Goal: Information Seeking & Learning: Learn about a topic

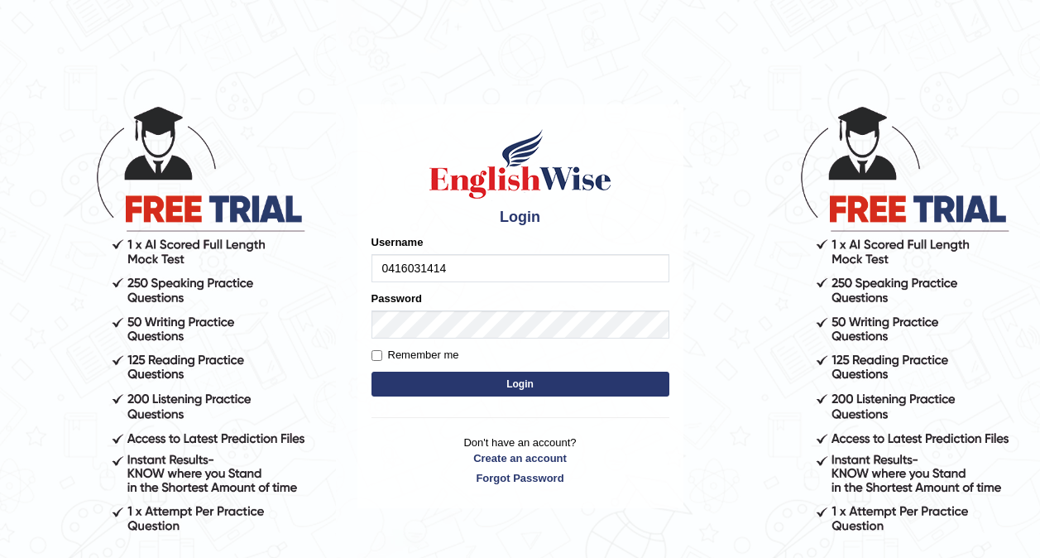
click at [515, 383] on button "Login" at bounding box center [520, 383] width 298 height 25
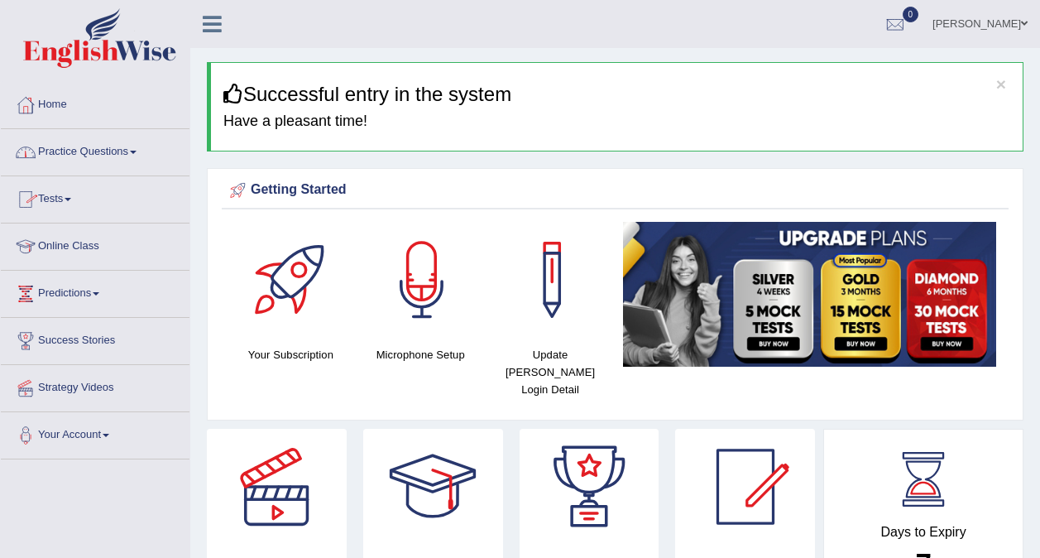
click at [69, 201] on link "Tests" at bounding box center [95, 196] width 189 height 41
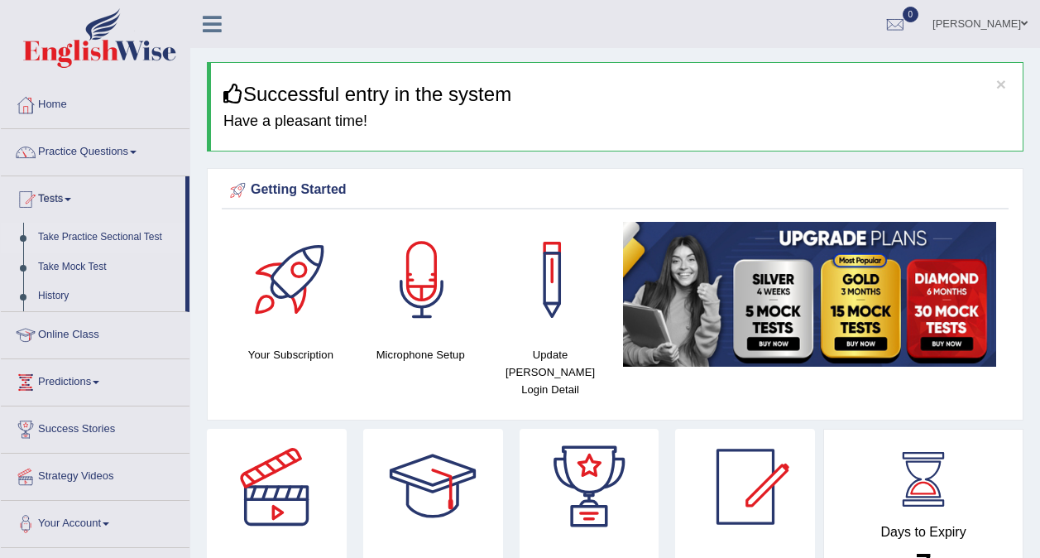
click at [79, 238] on link "Take Practice Sectional Test" at bounding box center [108, 238] width 155 height 30
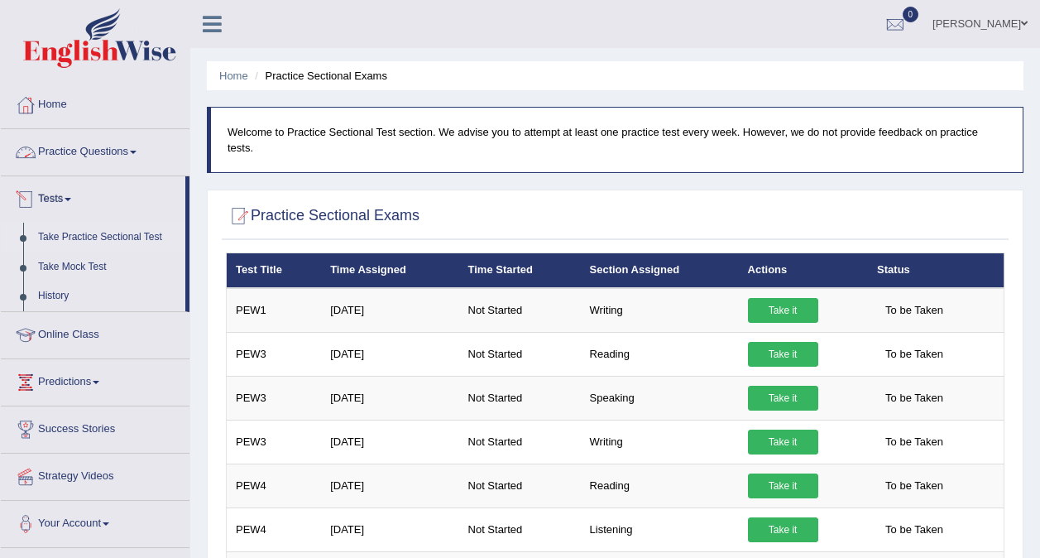
click at [82, 161] on link "Practice Questions" at bounding box center [95, 149] width 189 height 41
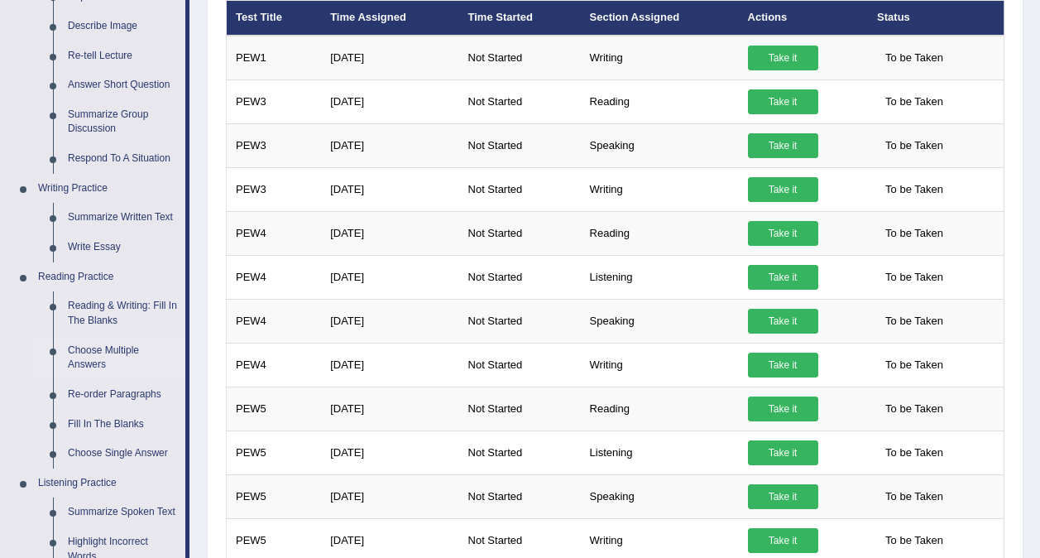
scroll to position [253, 0]
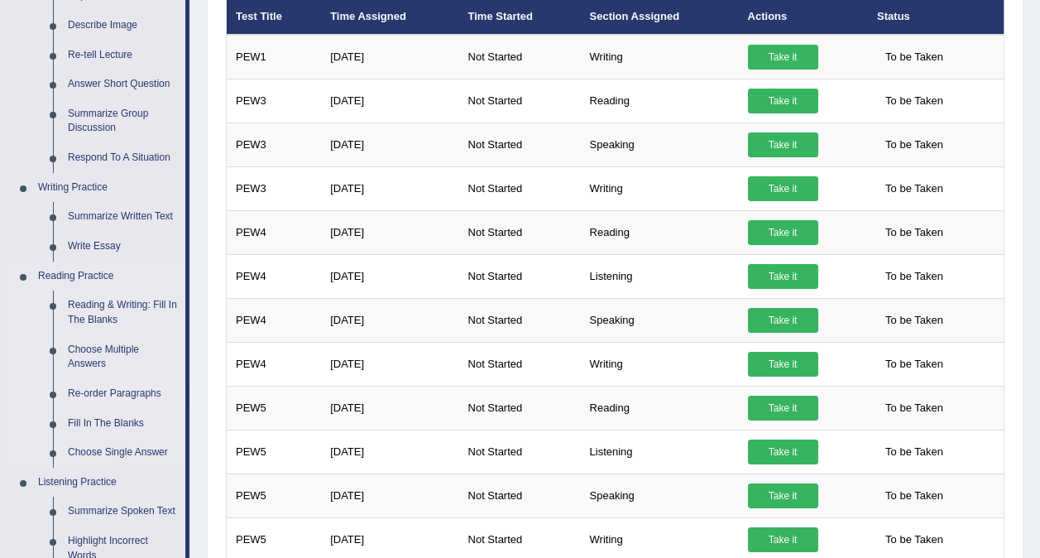
click at [100, 395] on link "Re-order Paragraphs" at bounding box center [122, 394] width 125 height 30
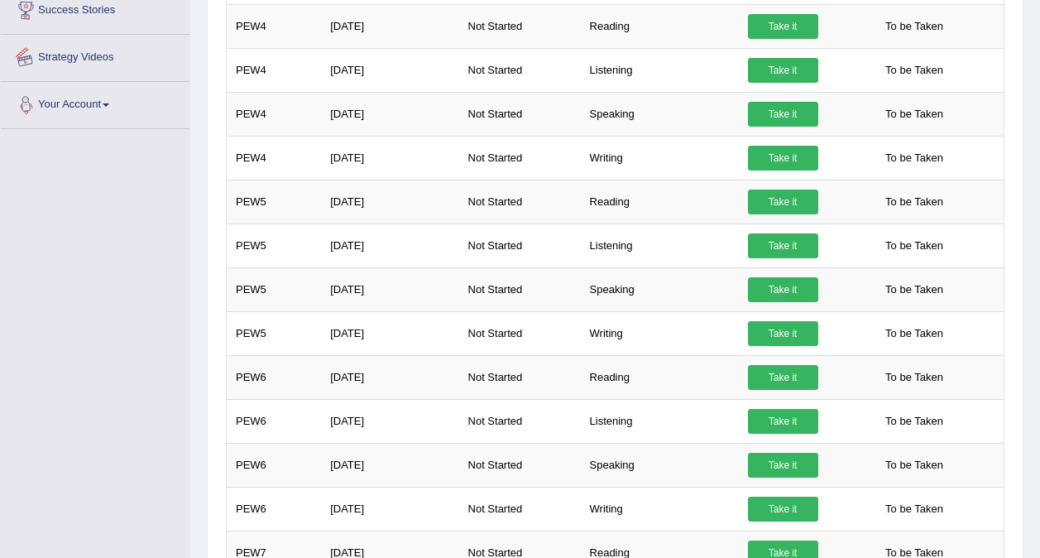
scroll to position [541, 0]
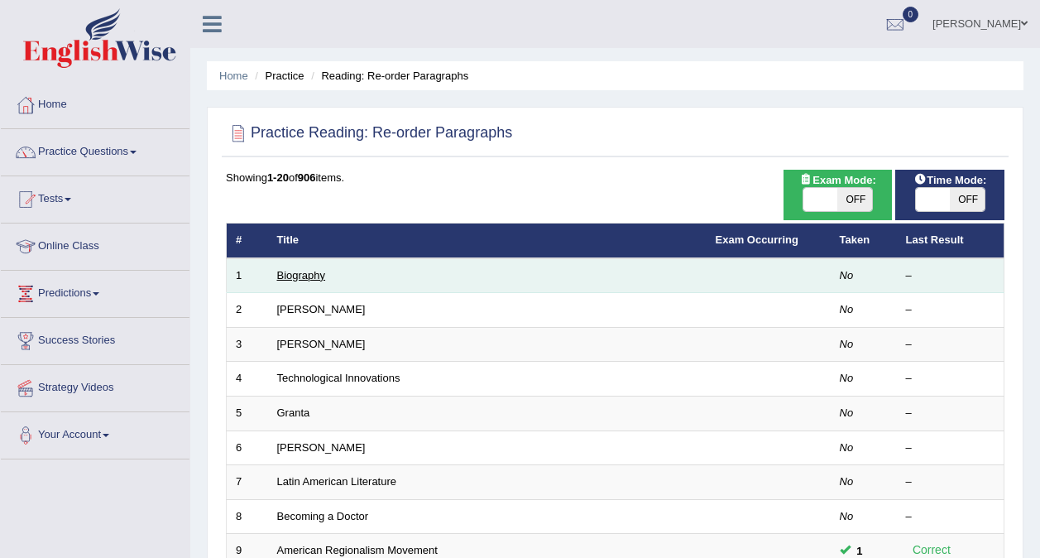
click at [300, 276] on link "Biography" at bounding box center [301, 275] width 49 height 12
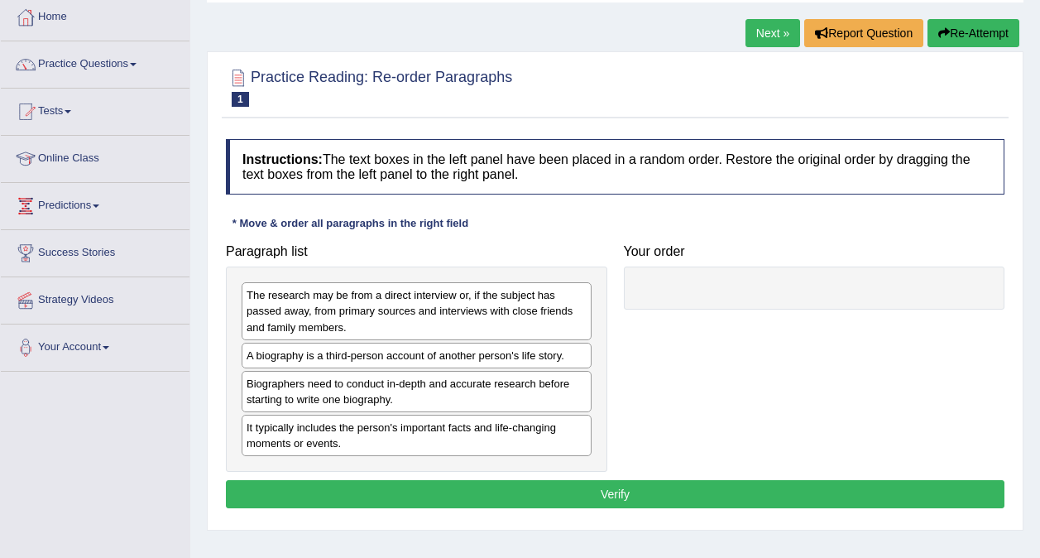
scroll to position [89, 0]
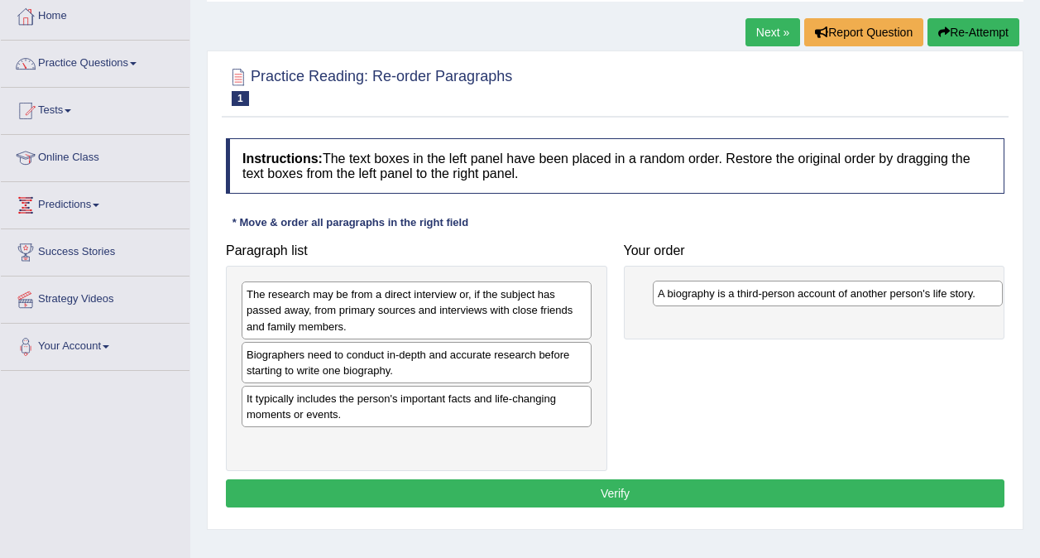
drag, startPoint x: 468, startPoint y: 361, endPoint x: 880, endPoint y: 300, distance: 415.7
click at [880, 300] on div "A biography is a third-person account of another person's life story." at bounding box center [828, 293] width 350 height 26
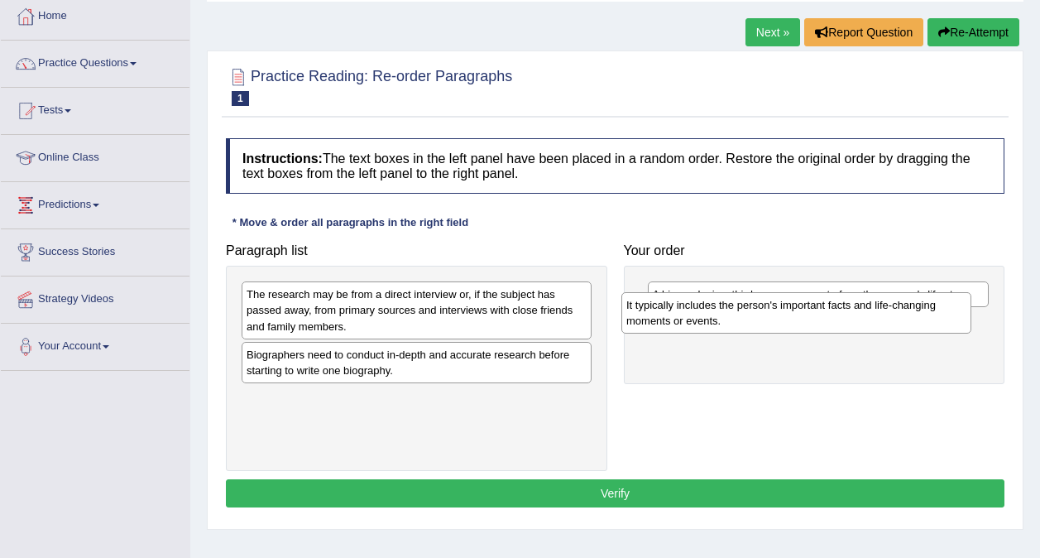
drag, startPoint x: 548, startPoint y: 401, endPoint x: 928, endPoint y: 310, distance: 391.3
click at [928, 310] on div "It typically includes the person's important facts and life-changing moments or…" at bounding box center [796, 312] width 350 height 41
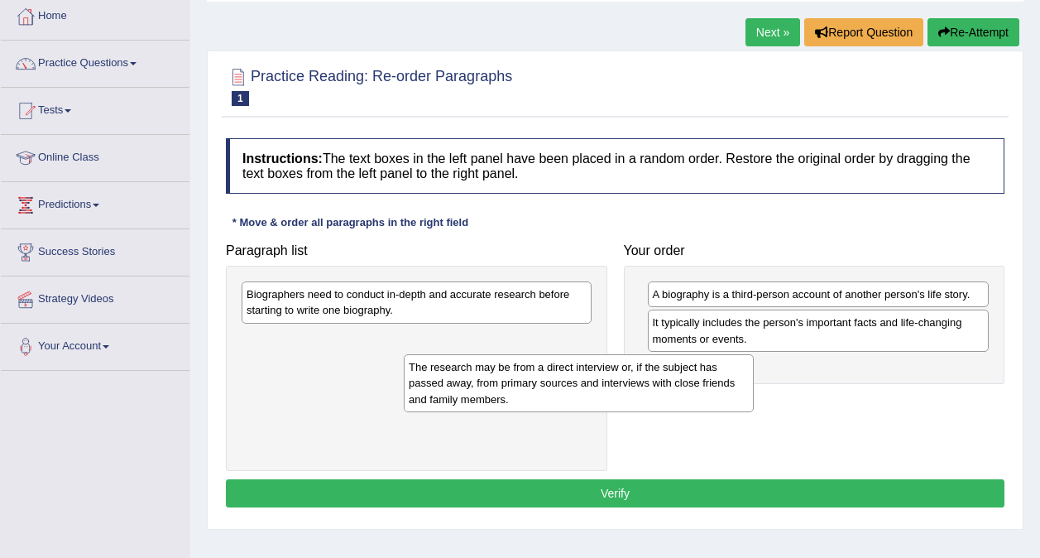
drag, startPoint x: 476, startPoint y: 335, endPoint x: 639, endPoint y: 408, distance: 178.5
click at [639, 408] on div "The research may be from a direct interview or, if the subject has passed away,…" at bounding box center [579, 382] width 350 height 57
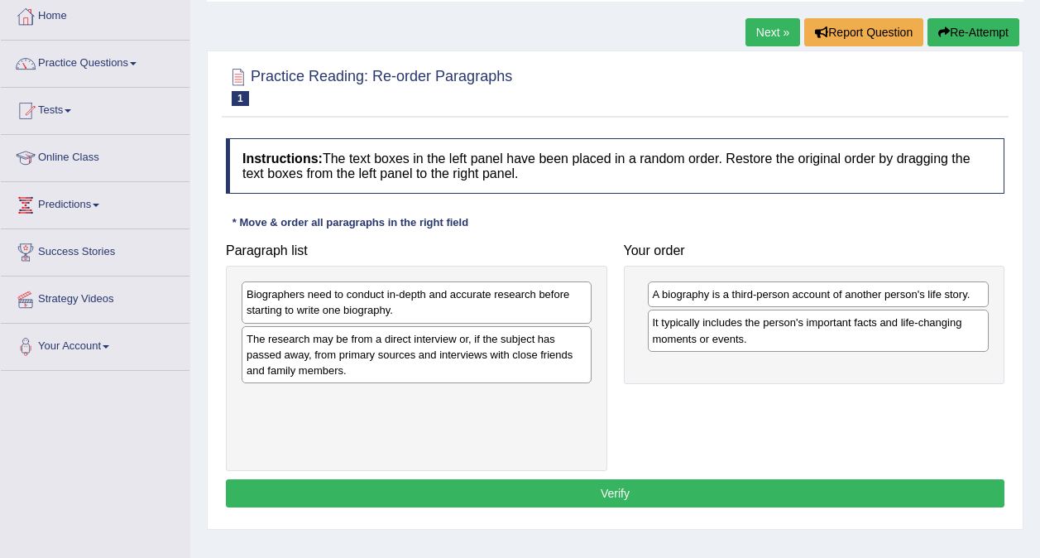
drag, startPoint x: 639, startPoint y: 408, endPoint x: 832, endPoint y: 392, distance: 194.2
click at [832, 392] on div "Paragraph list Biographers need to conduct in-depth and accurate research befor…" at bounding box center [615, 353] width 795 height 236
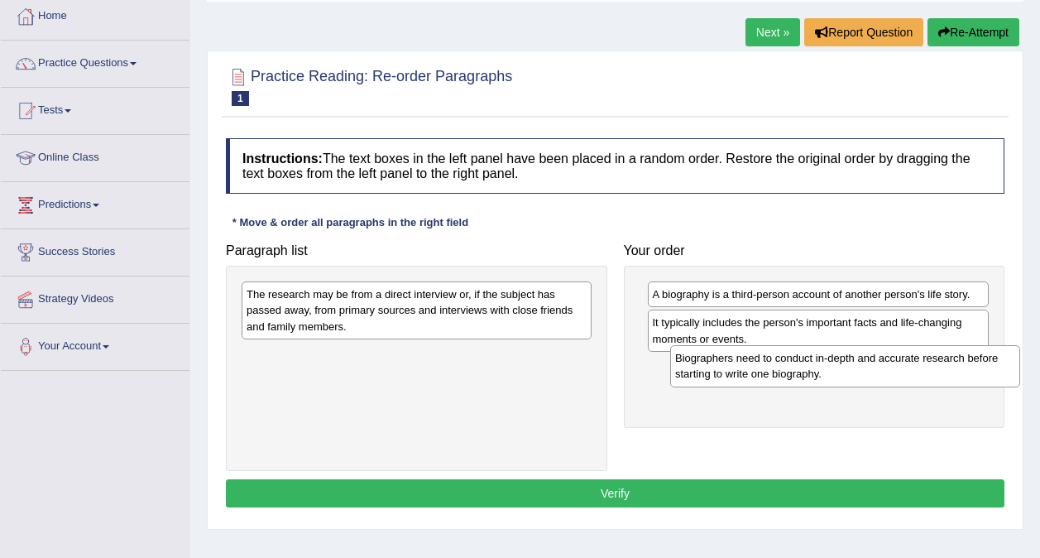
drag, startPoint x: 463, startPoint y: 296, endPoint x: 882, endPoint y: 358, distance: 424.0
click at [882, 358] on div "Biographers need to conduct in-depth and accurate research before starting to w…" at bounding box center [845, 365] width 350 height 41
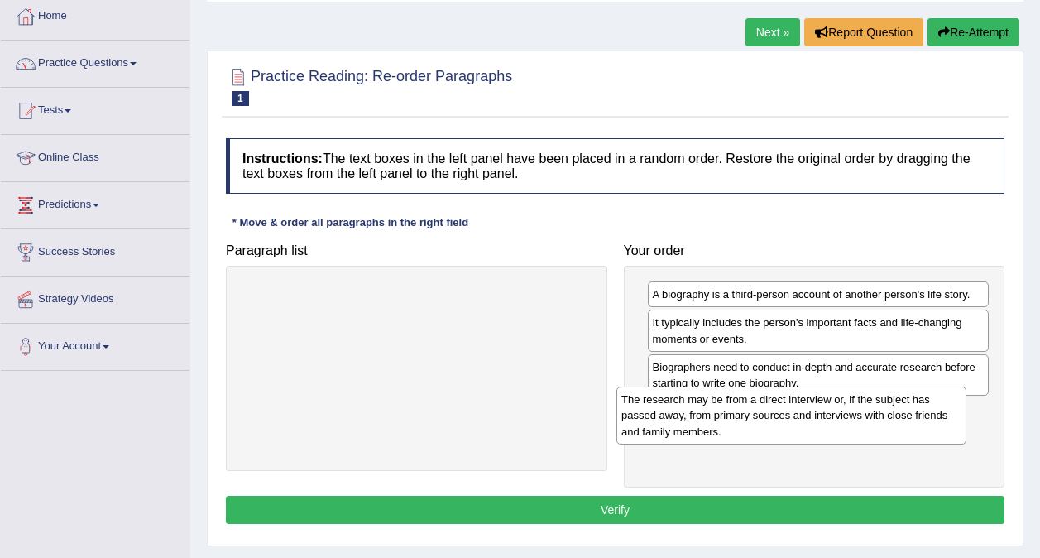
drag, startPoint x: 540, startPoint y: 311, endPoint x: 915, endPoint y: 416, distance: 389.3
click at [915, 416] on div "The research may be from a direct interview or, if the subject has passed away,…" at bounding box center [791, 414] width 350 height 57
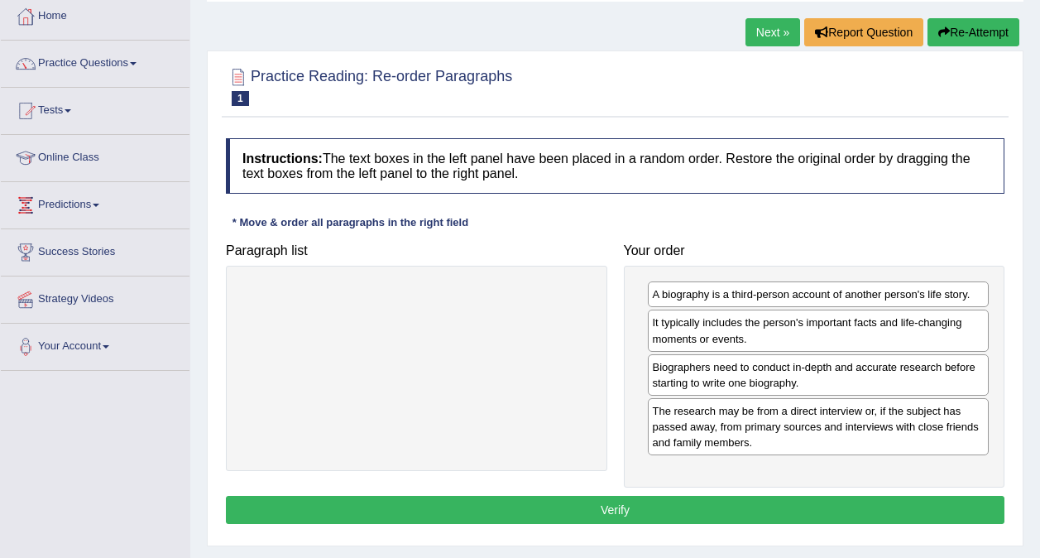
click at [817, 506] on button "Verify" at bounding box center [615, 510] width 779 height 28
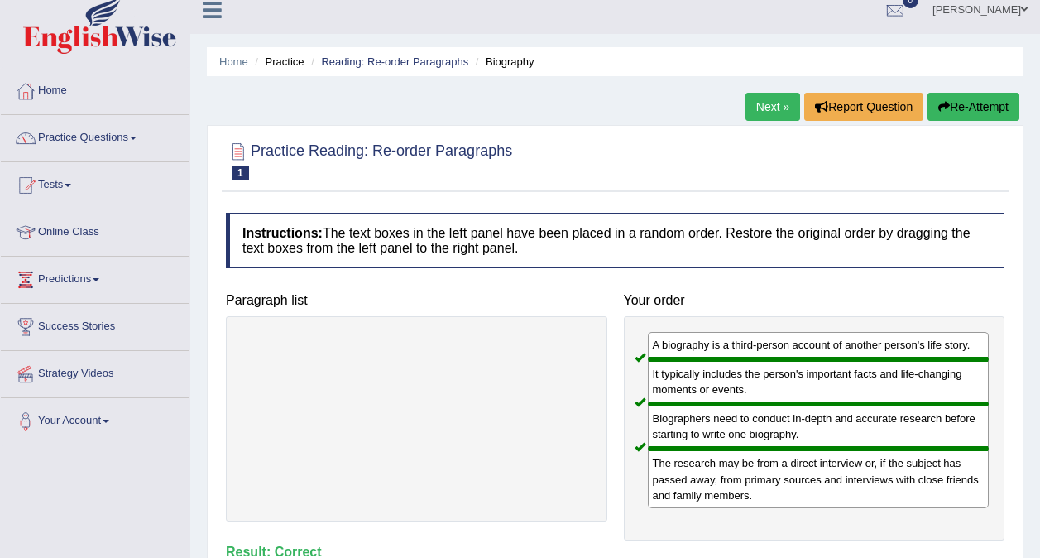
scroll to position [0, 0]
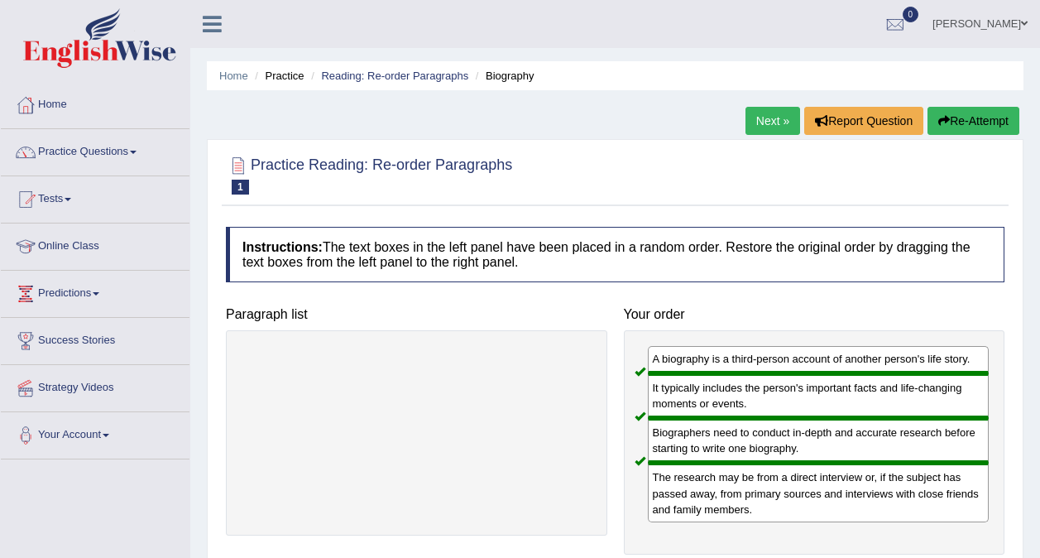
click at [769, 120] on link "Next »" at bounding box center [772, 121] width 55 height 28
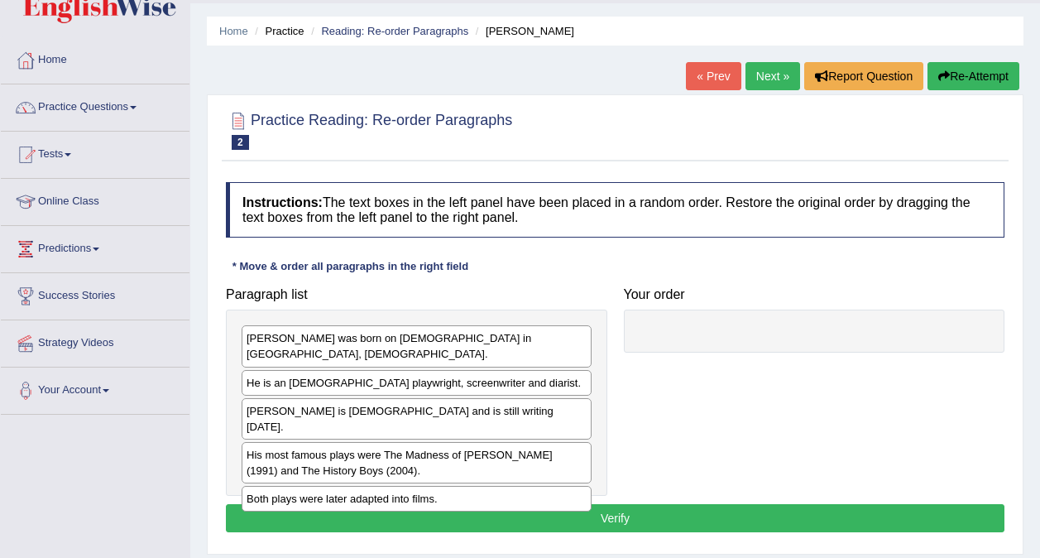
scroll to position [55, 0]
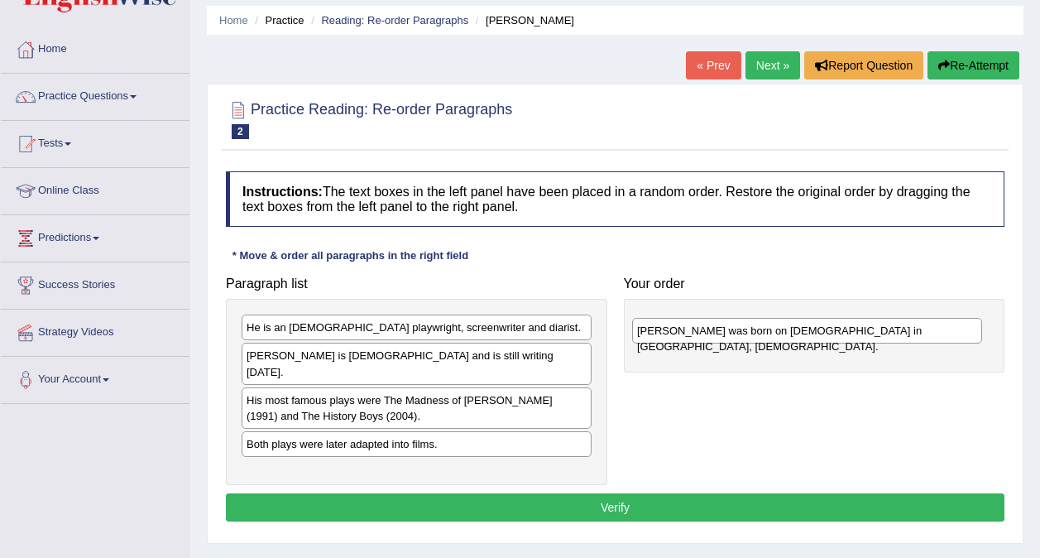
drag, startPoint x: 442, startPoint y: 332, endPoint x: 836, endPoint y: 333, distance: 394.7
click at [836, 333] on div "[PERSON_NAME] was born on [DEMOGRAPHIC_DATA] in [GEOGRAPHIC_DATA], [DEMOGRAPHIC…" at bounding box center [807, 331] width 350 height 26
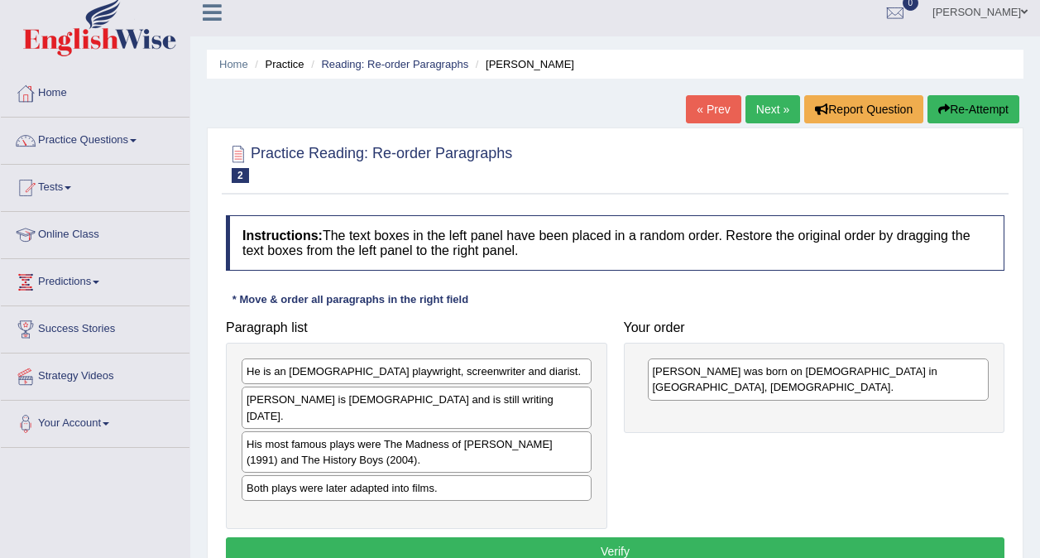
scroll to position [0, 0]
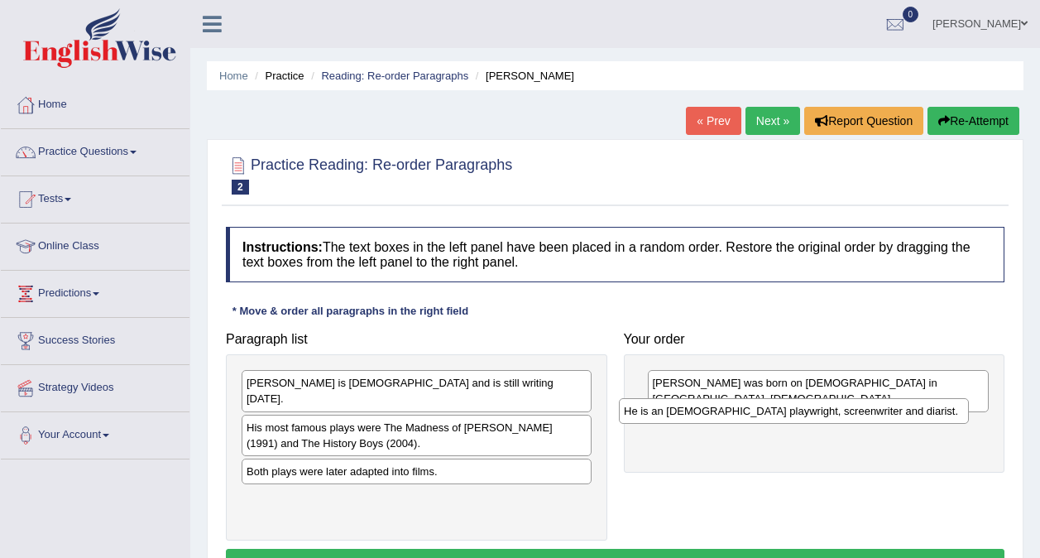
drag, startPoint x: 405, startPoint y: 381, endPoint x: 782, endPoint y: 409, distance: 377.5
click at [782, 409] on div "He is an [DEMOGRAPHIC_DATA] playwright, screenwriter and diarist." at bounding box center [794, 411] width 350 height 26
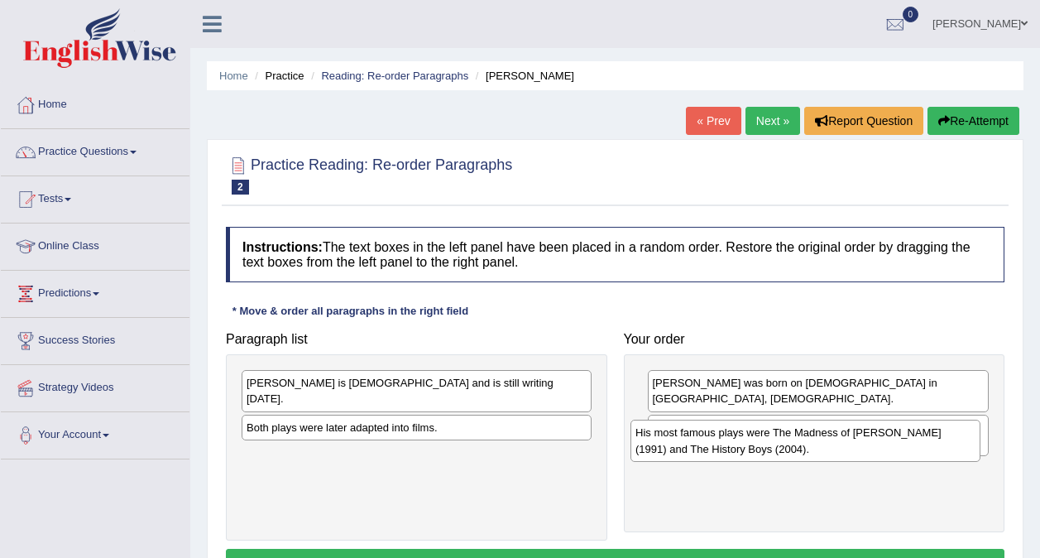
drag, startPoint x: 463, startPoint y: 410, endPoint x: 851, endPoint y: 431, distance: 389.5
click at [851, 431] on div "His most famous plays were The Madness of [PERSON_NAME] (1991) and The History …" at bounding box center [805, 439] width 350 height 41
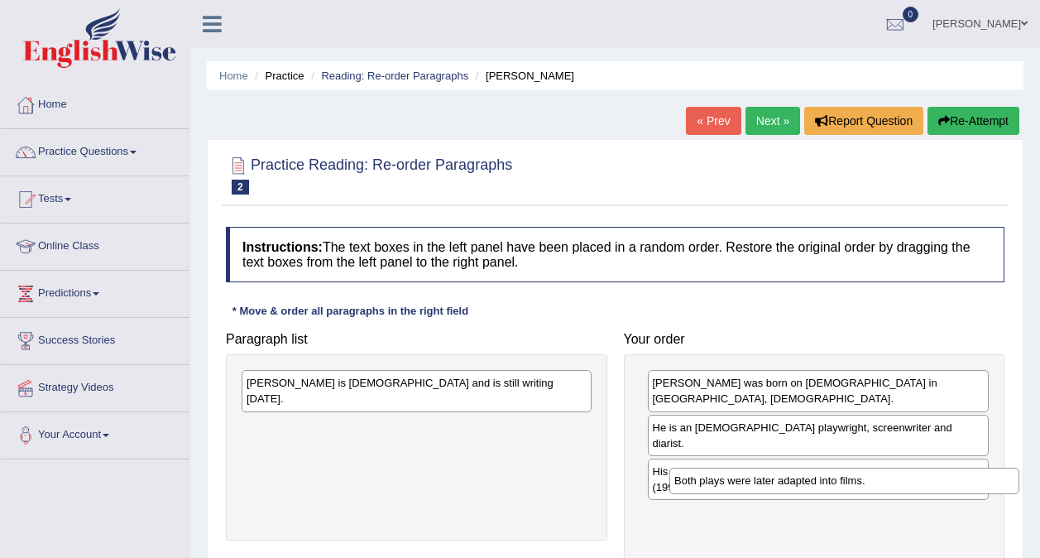
drag, startPoint x: 391, startPoint y: 406, endPoint x: 809, endPoint y: 474, distance: 424.1
click at [809, 474] on div "Both plays were later adapted into films." at bounding box center [844, 480] width 350 height 26
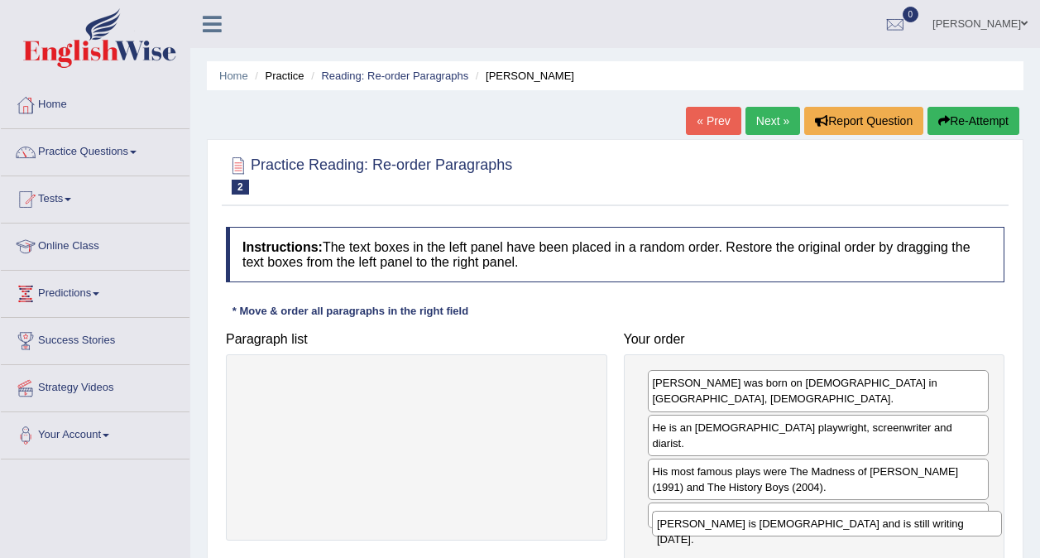
drag, startPoint x: 479, startPoint y: 376, endPoint x: 889, endPoint y: 516, distance: 433.8
click at [889, 516] on div "[PERSON_NAME] is [DEMOGRAPHIC_DATA] and is still writing [DATE]." at bounding box center [827, 523] width 350 height 26
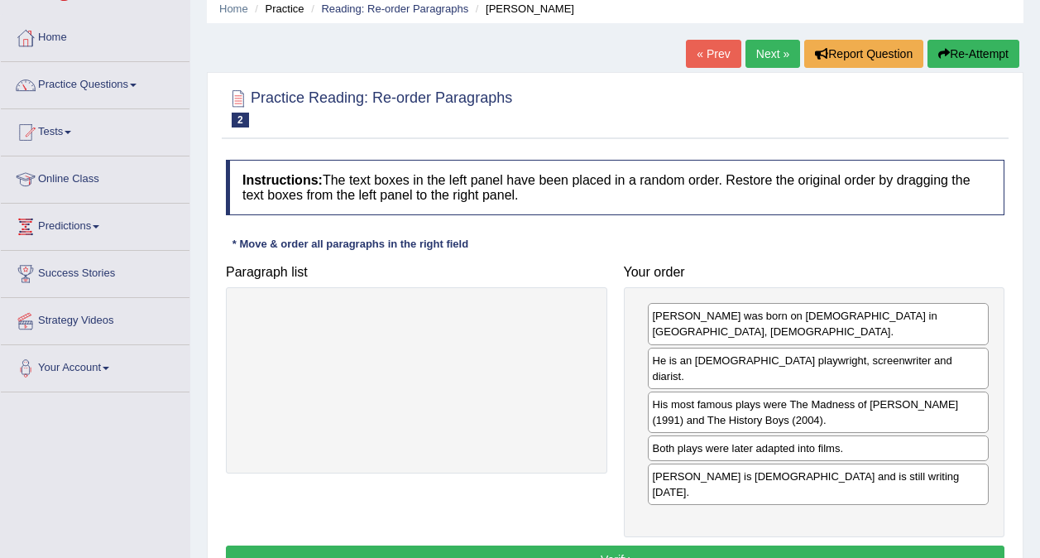
scroll to position [68, 0]
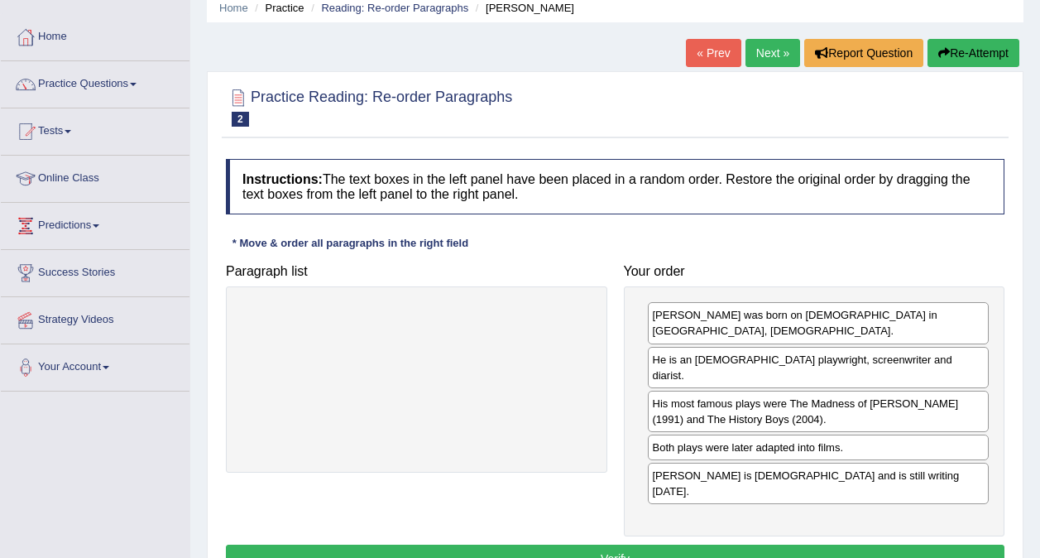
click at [631, 544] on button "Verify" at bounding box center [615, 558] width 779 height 28
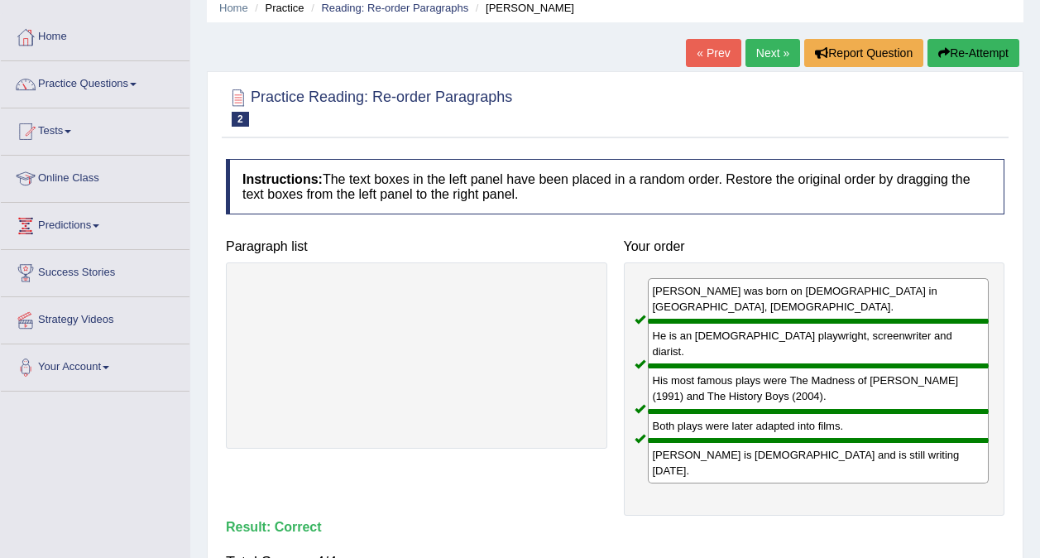
scroll to position [0, 0]
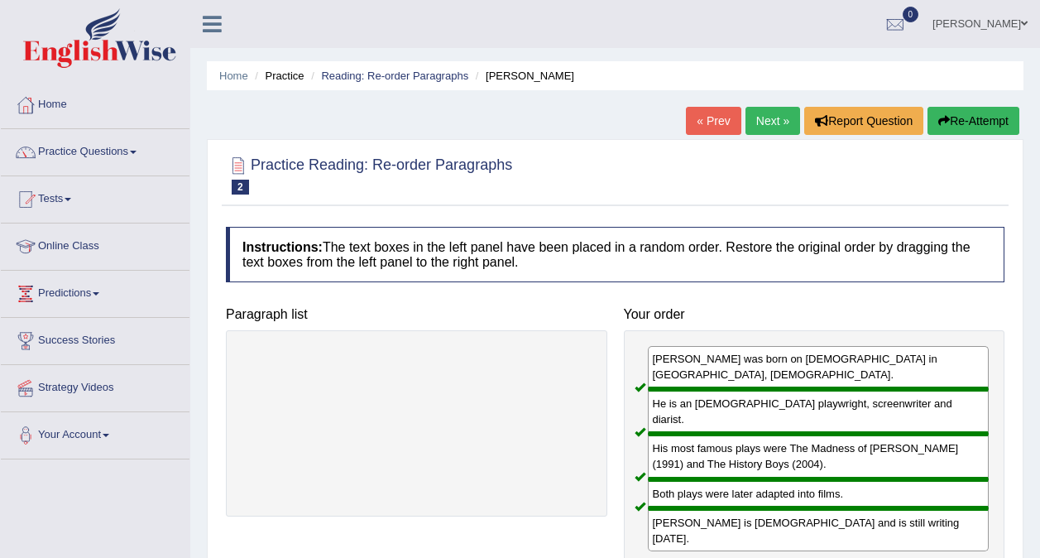
click at [776, 122] on link "Next »" at bounding box center [772, 121] width 55 height 28
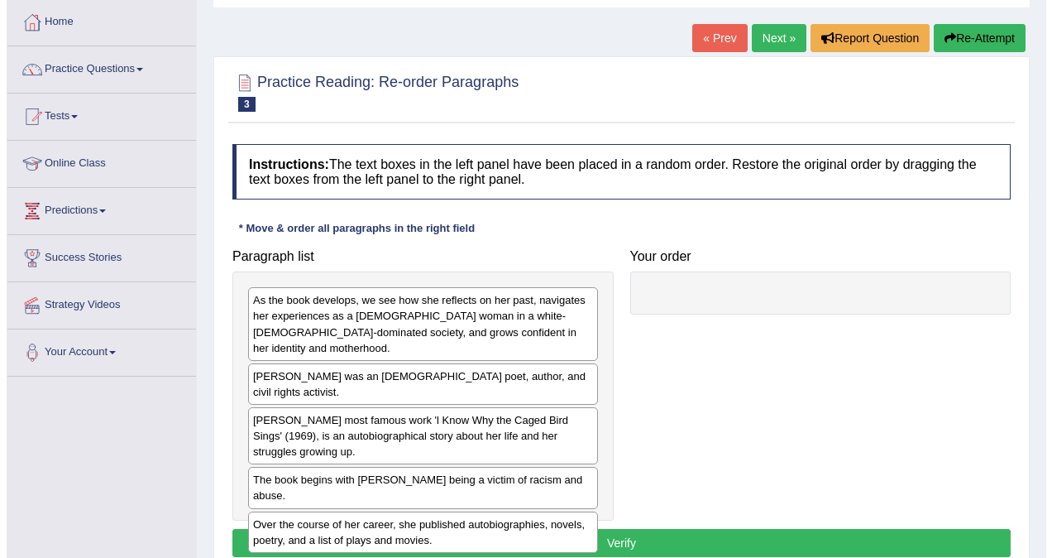
scroll to position [88, 0]
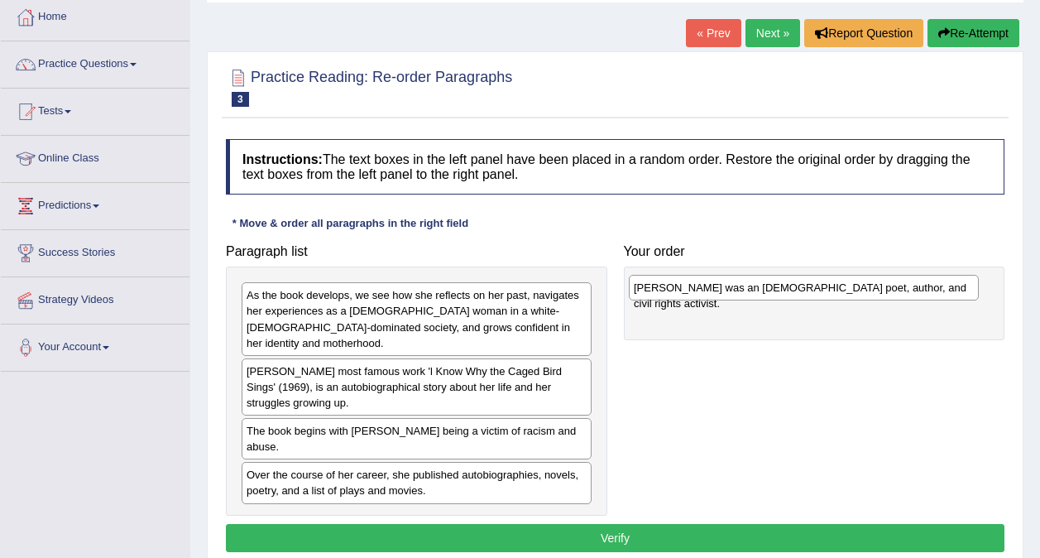
drag, startPoint x: 429, startPoint y: 360, endPoint x: 816, endPoint y: 292, distance: 393.1
click at [816, 292] on div "Maya Angelou was an American poet, author, and civil rights activist." at bounding box center [804, 288] width 350 height 26
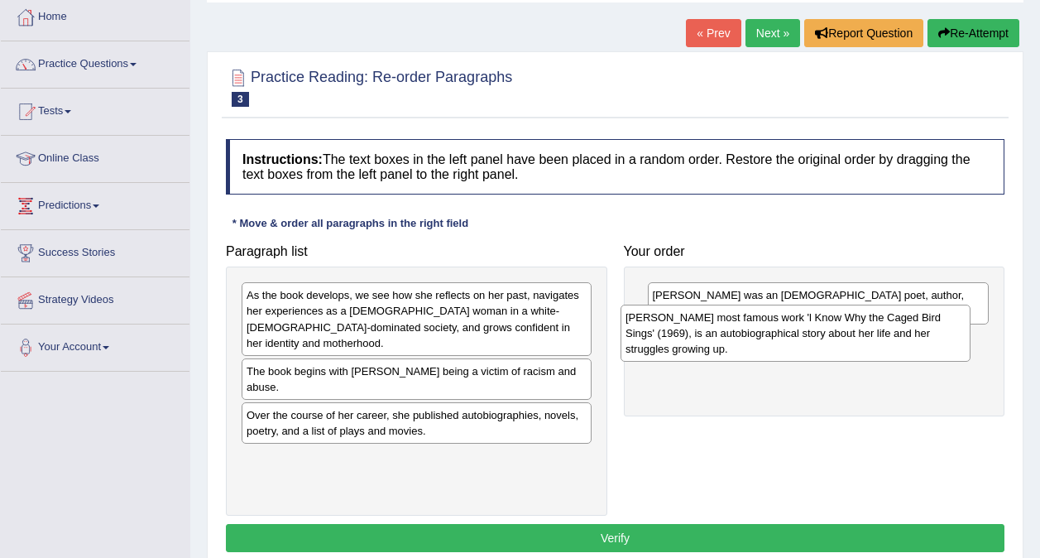
drag, startPoint x: 515, startPoint y: 360, endPoint x: 894, endPoint y: 322, distance: 380.8
click at [894, 322] on div "Angelou's most famous work 'l Know Why the Caged Bird Sings' (1969), is an auto…" at bounding box center [796, 332] width 350 height 57
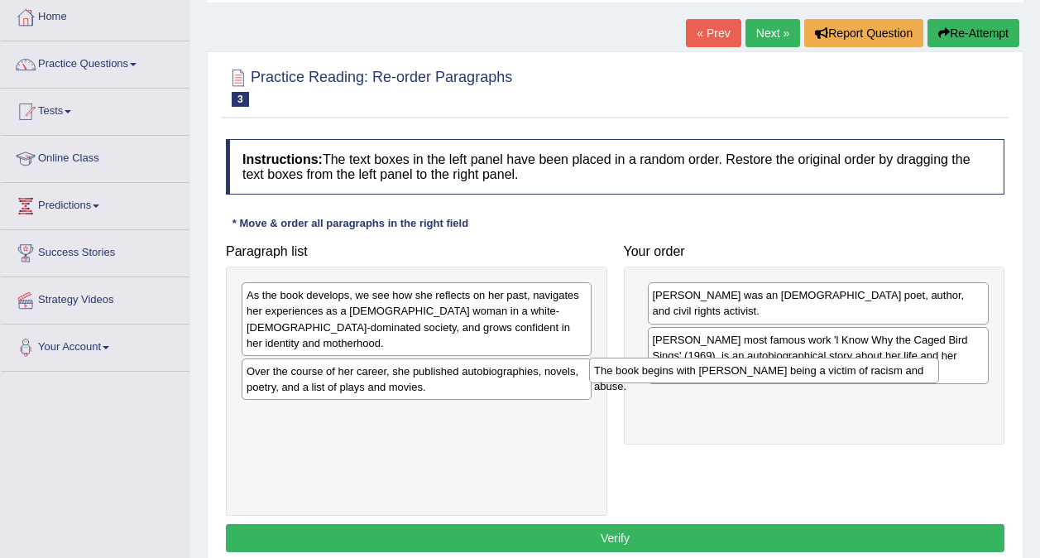
drag, startPoint x: 496, startPoint y: 360, endPoint x: 846, endPoint y: 375, distance: 349.5
click at [846, 375] on div "The book begins with Angelou being a victim of racism and abuse." at bounding box center [764, 370] width 350 height 26
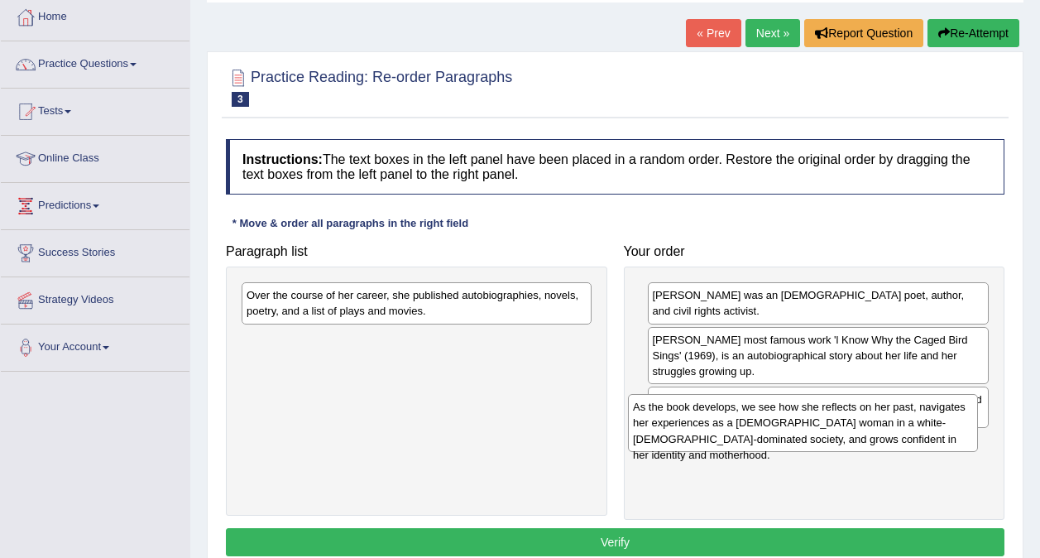
drag, startPoint x: 488, startPoint y: 319, endPoint x: 877, endPoint y: 429, distance: 403.9
click at [877, 429] on div "As the book develops, we see how she reflects on her past, navigates her experi…" at bounding box center [803, 422] width 350 height 57
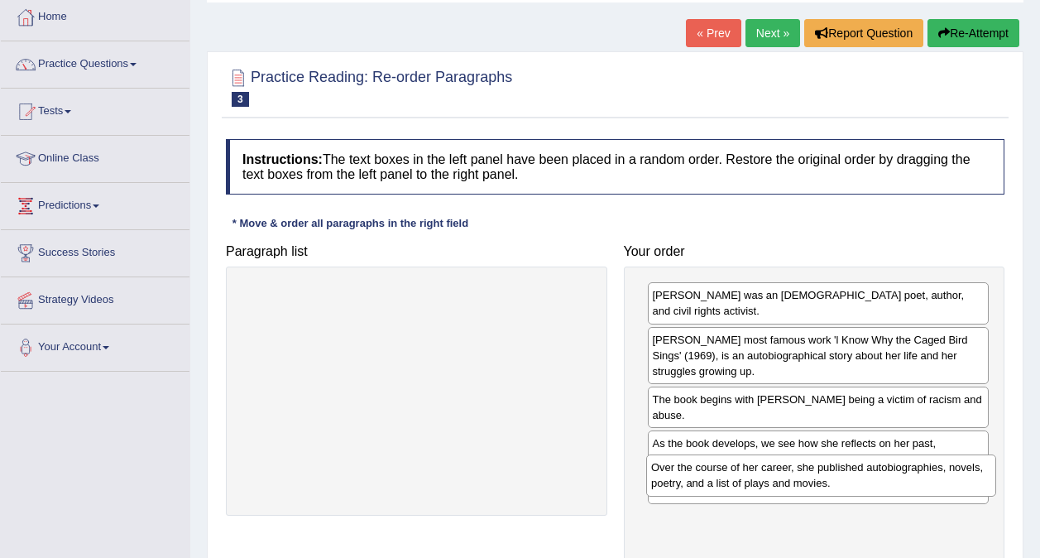
drag, startPoint x: 489, startPoint y: 314, endPoint x: 894, endPoint y: 486, distance: 439.7
click at [894, 486] on div "Over the course of her career, she published autobiographies, novels, poetry, a…" at bounding box center [821, 474] width 350 height 41
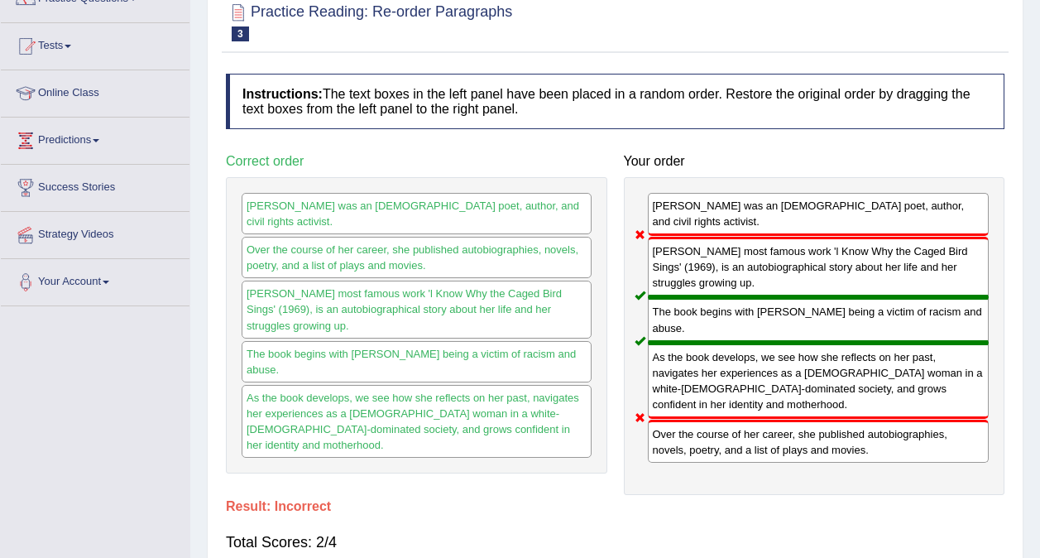
scroll to position [65, 0]
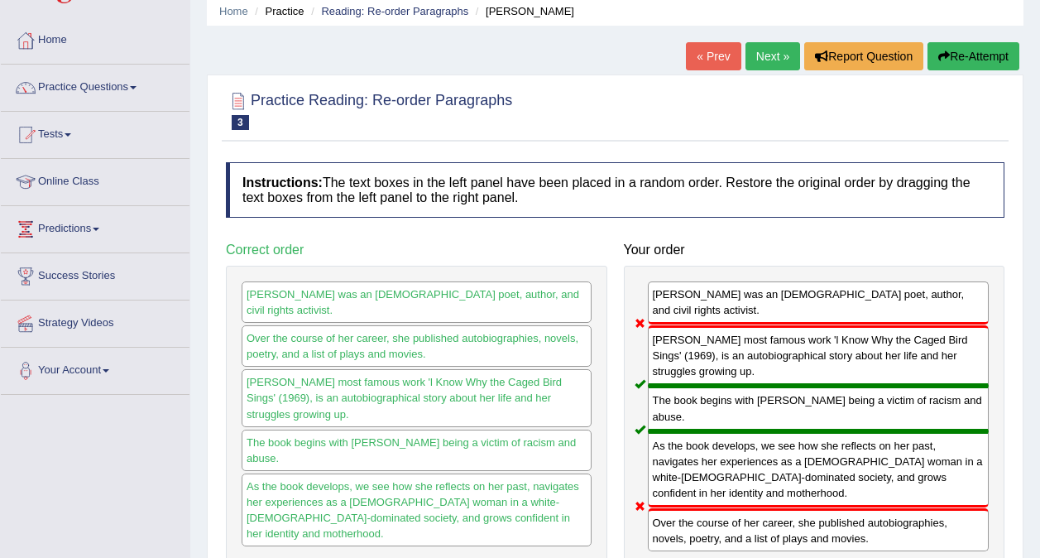
click at [772, 65] on link "Next »" at bounding box center [772, 56] width 55 height 28
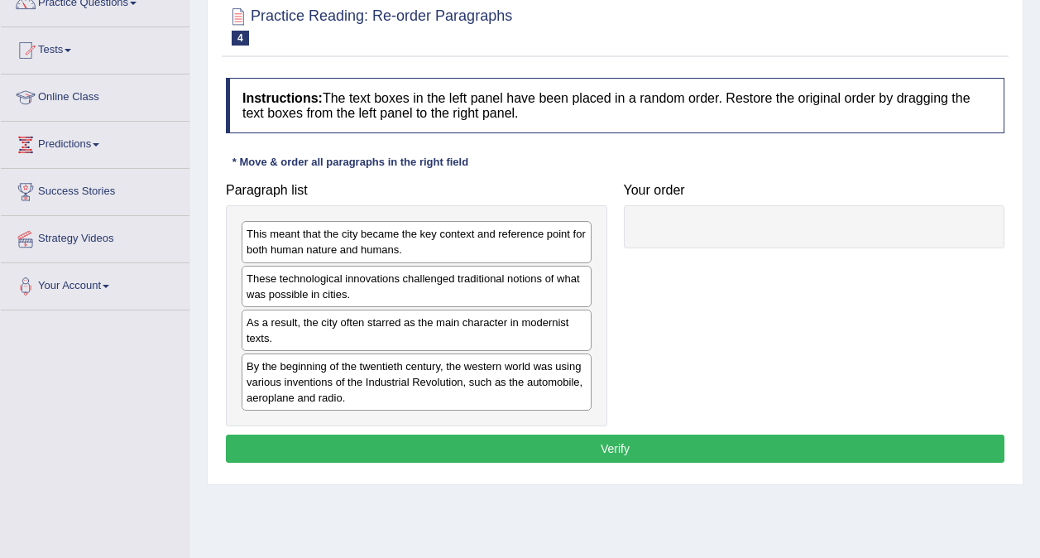
scroll to position [153, 0]
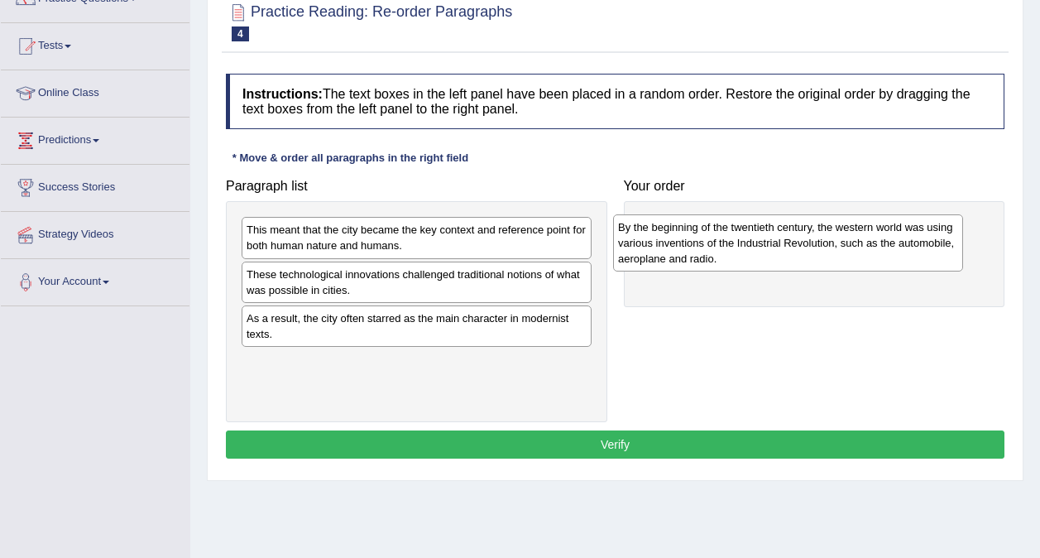
drag, startPoint x: 523, startPoint y: 376, endPoint x: 894, endPoint y: 241, distance: 395.2
click at [894, 241] on div "By the beginning of the twentieth century, the western world was using various …" at bounding box center [788, 242] width 350 height 57
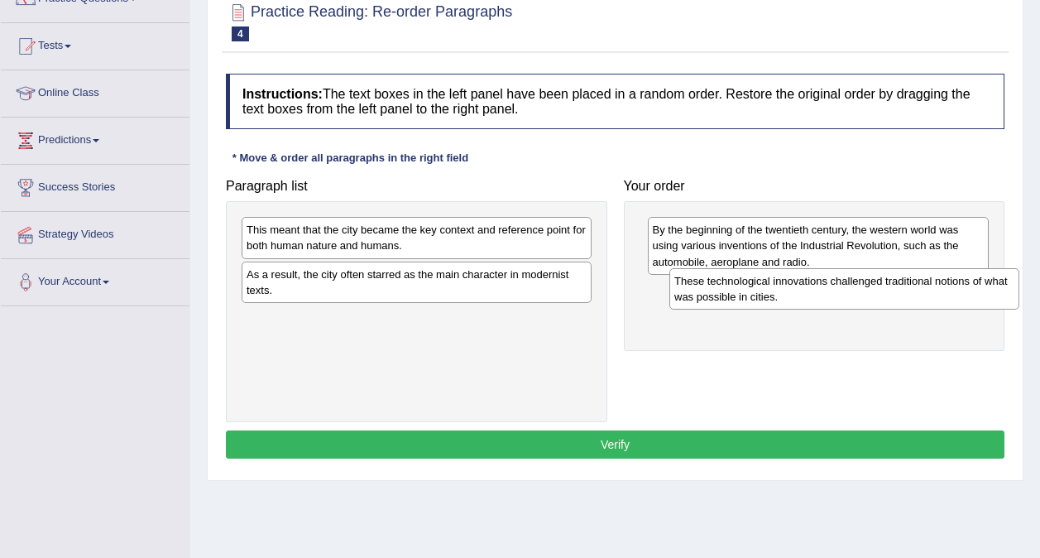
drag, startPoint x: 493, startPoint y: 283, endPoint x: 921, endPoint y: 290, distance: 427.8
click at [921, 290] on div "These technological innovations challenged traditional notions of what was poss…" at bounding box center [844, 288] width 350 height 41
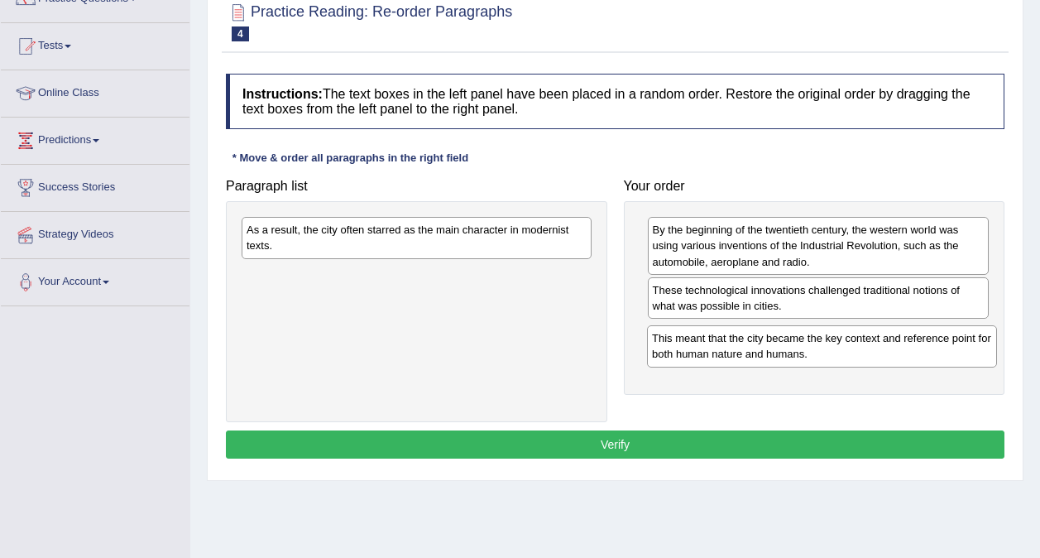
drag, startPoint x: 544, startPoint y: 245, endPoint x: 949, endPoint y: 353, distance: 419.7
click at [949, 353] on div "This meant that the city became the key context and reference point for both hu…" at bounding box center [822, 345] width 350 height 41
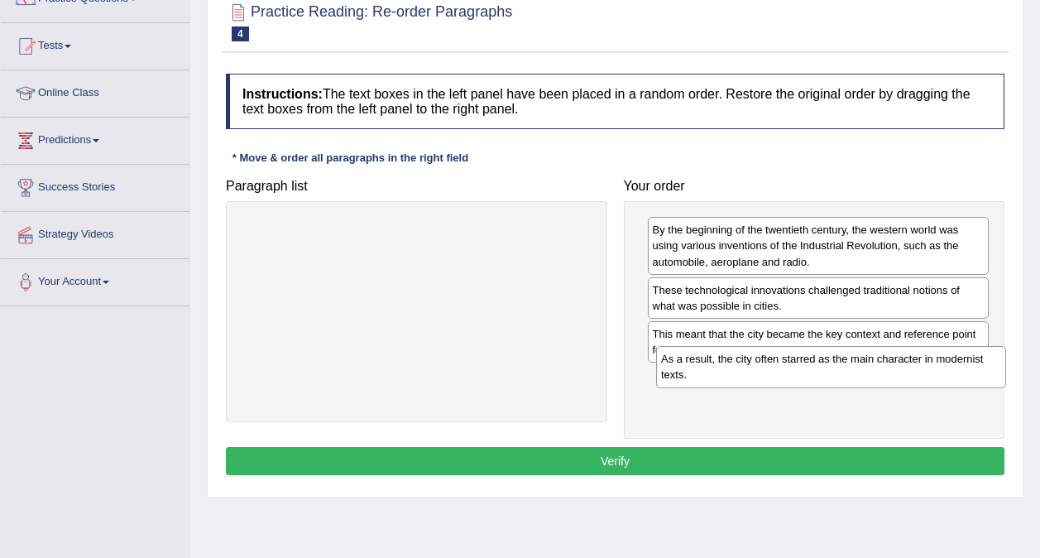
drag, startPoint x: 524, startPoint y: 243, endPoint x: 937, endPoint y: 374, distance: 433.1
click at [937, 374] on div "As a result, the city often starred as the main character in modernist texts." at bounding box center [831, 366] width 350 height 41
click at [793, 452] on button "Verify" at bounding box center [615, 461] width 779 height 28
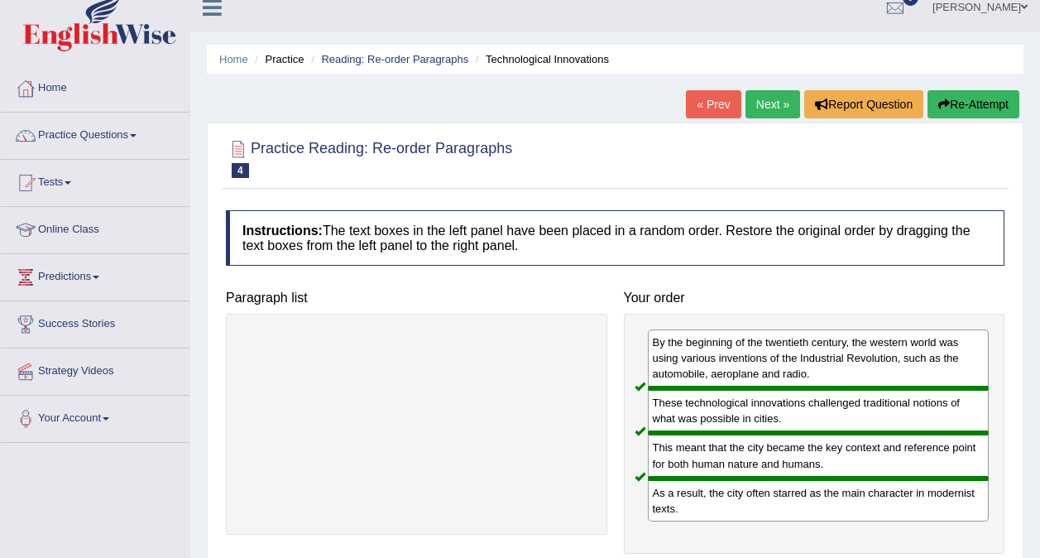
scroll to position [16, 0]
click at [769, 105] on link "Next »" at bounding box center [772, 105] width 55 height 28
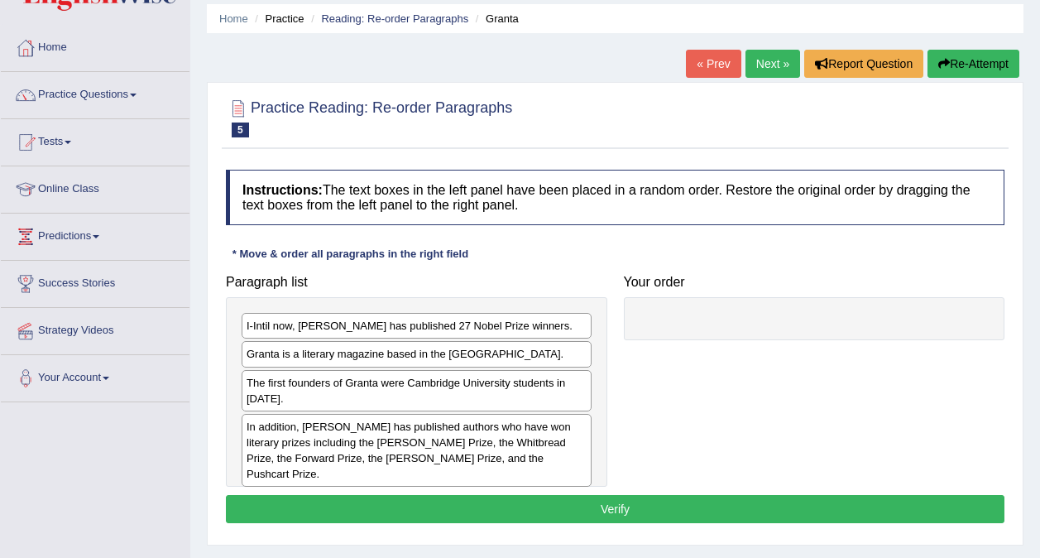
scroll to position [60, 0]
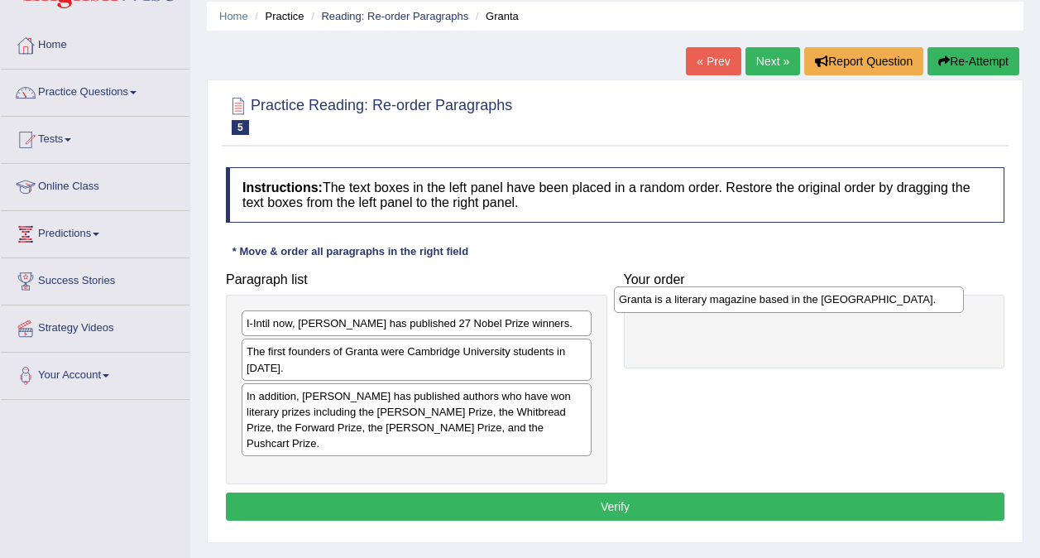
drag, startPoint x: 423, startPoint y: 351, endPoint x: 795, endPoint y: 299, distance: 376.0
click at [795, 299] on div "Granta is a literary magazine based in the United Kingdom." at bounding box center [789, 299] width 350 height 26
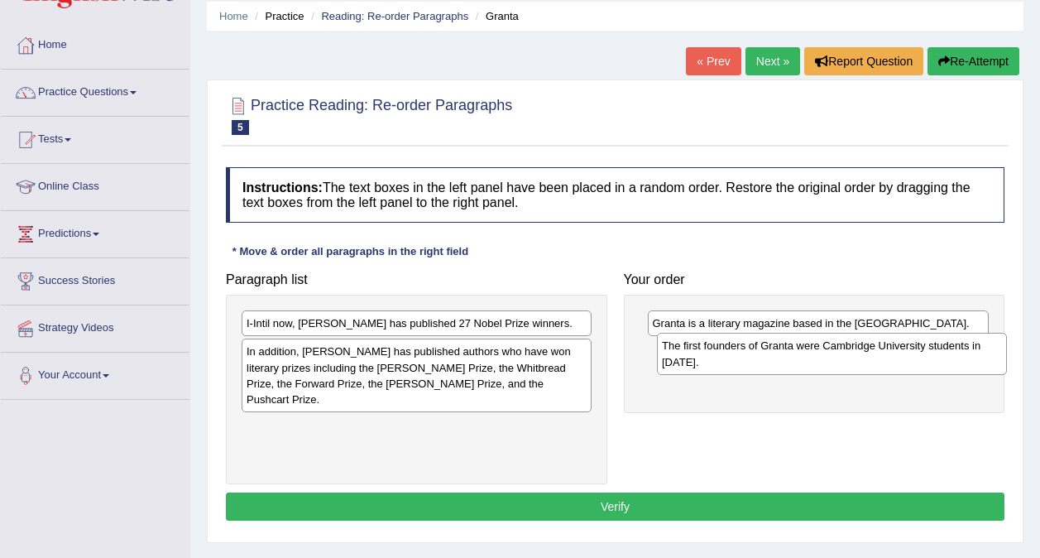
drag, startPoint x: 509, startPoint y: 365, endPoint x: 924, endPoint y: 359, distance: 415.4
click at [924, 359] on div "The first founders of Granta were Cambridge University students in 1899." at bounding box center [832, 353] width 350 height 41
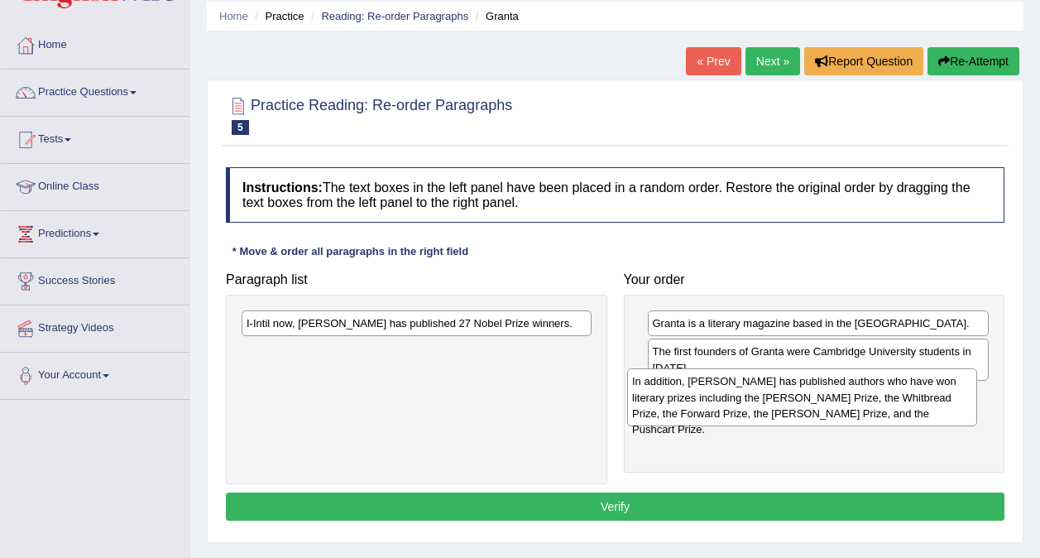
drag, startPoint x: 509, startPoint y: 362, endPoint x: 894, endPoint y: 392, distance: 386.7
click at [894, 392] on div "In addition, Granta has published authors who have won literary prizes includin…" at bounding box center [802, 396] width 350 height 57
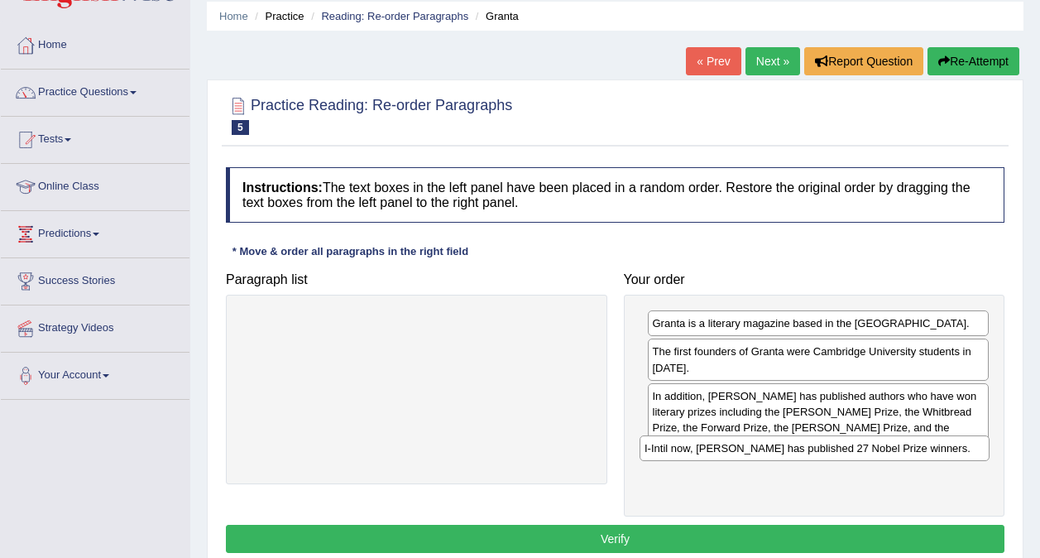
drag, startPoint x: 500, startPoint y: 319, endPoint x: 899, endPoint y: 444, distance: 418.2
click at [899, 444] on div "I-Intil now, Granta has published 27 Nobel Prize winners." at bounding box center [815, 448] width 350 height 26
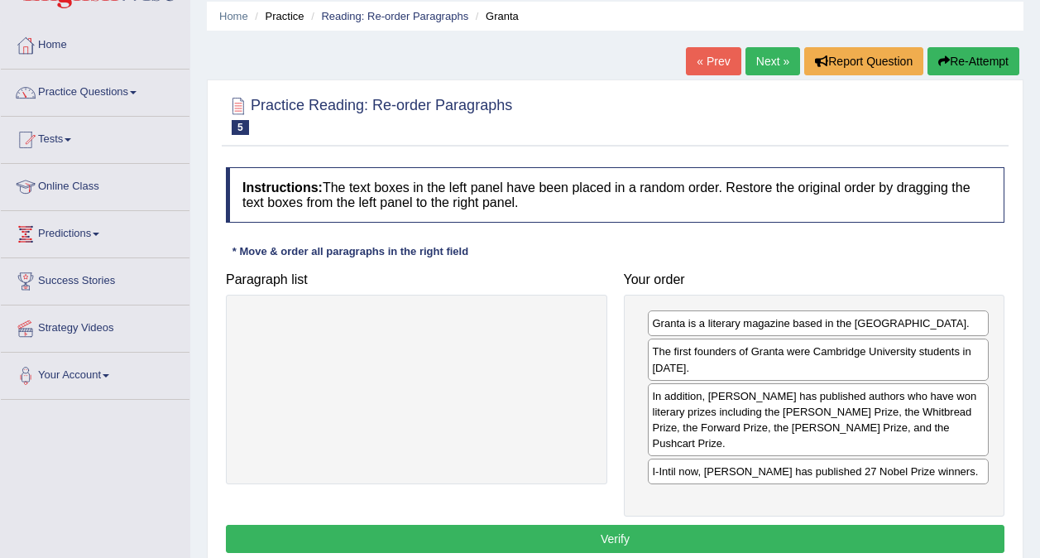
click at [731, 525] on button "Verify" at bounding box center [615, 539] width 779 height 28
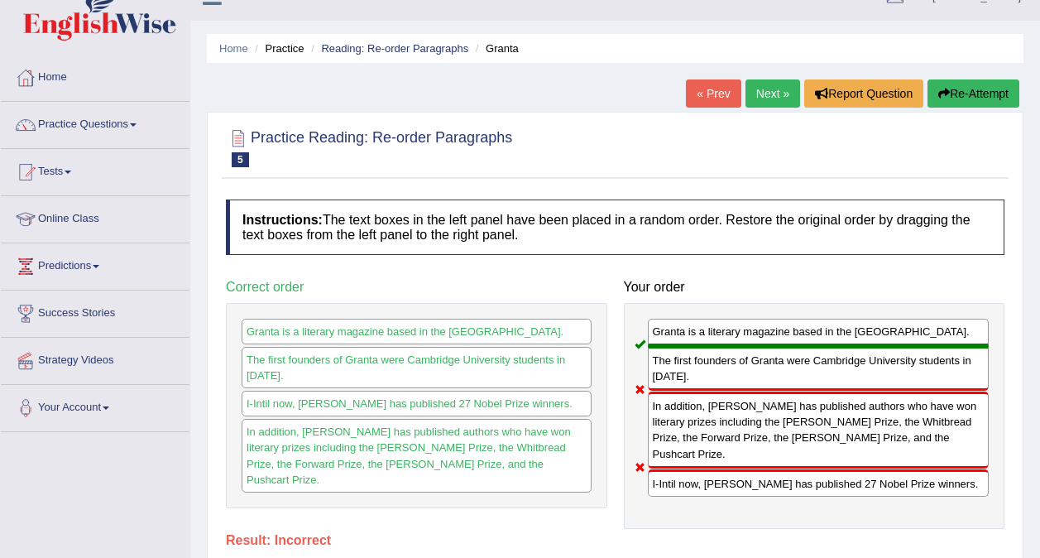
scroll to position [26, 0]
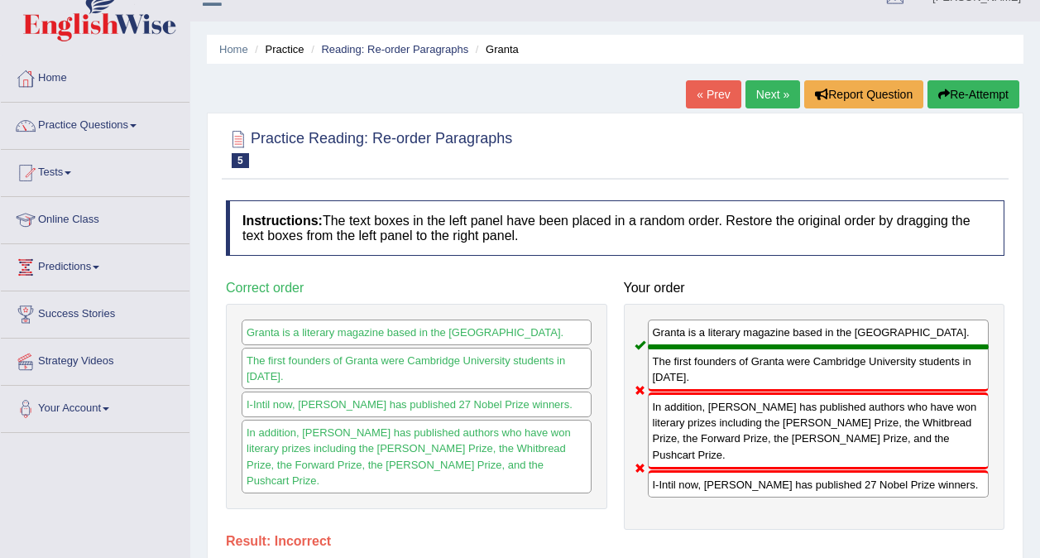
click at [765, 98] on link "Next »" at bounding box center [772, 94] width 55 height 28
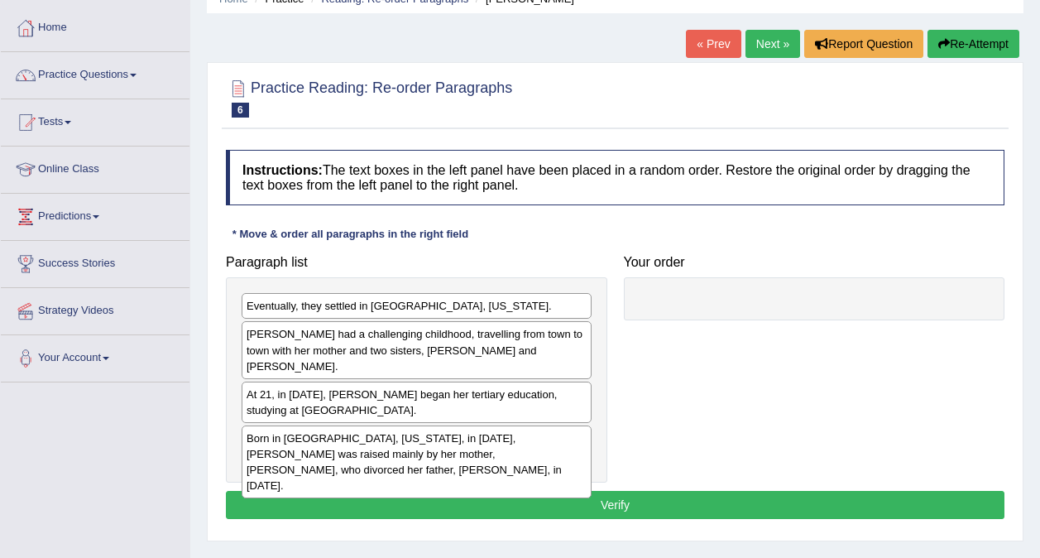
scroll to position [82, 0]
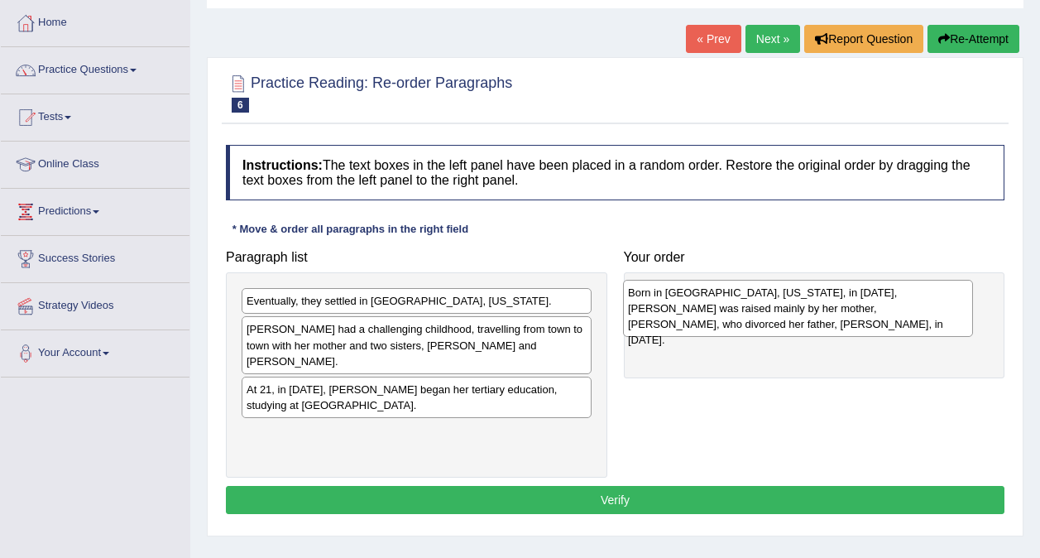
drag, startPoint x: 400, startPoint y: 429, endPoint x: 782, endPoint y: 304, distance: 401.4
click at [782, 304] on div "Born in [GEOGRAPHIC_DATA], [US_STATE], in [DATE], [PERSON_NAME] was raised main…" at bounding box center [798, 308] width 350 height 57
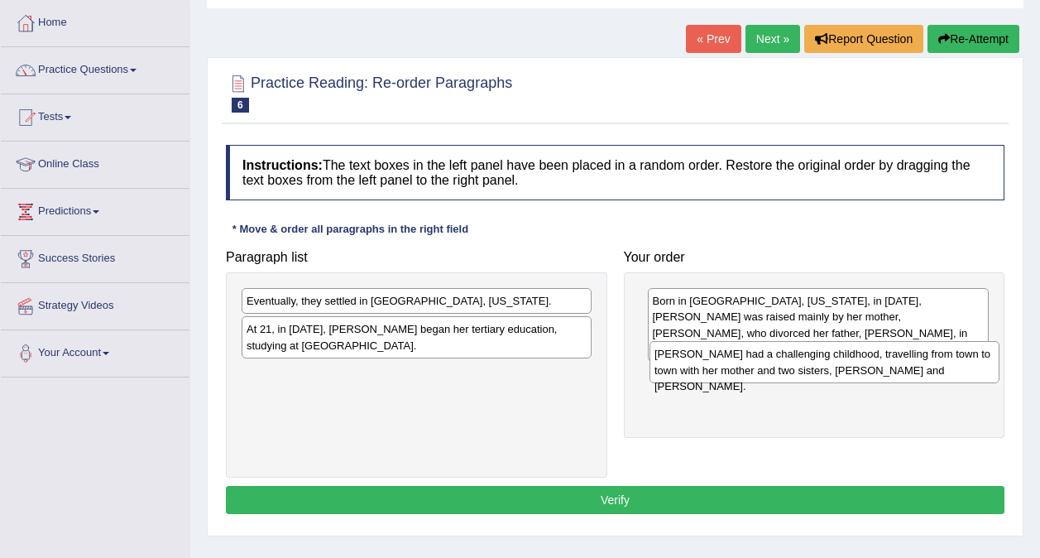
drag, startPoint x: 510, startPoint y: 343, endPoint x: 918, endPoint y: 367, distance: 408.7
click at [918, 367] on div "[PERSON_NAME] had a challenging childhood, travelling from town to town with he…" at bounding box center [824, 361] width 350 height 41
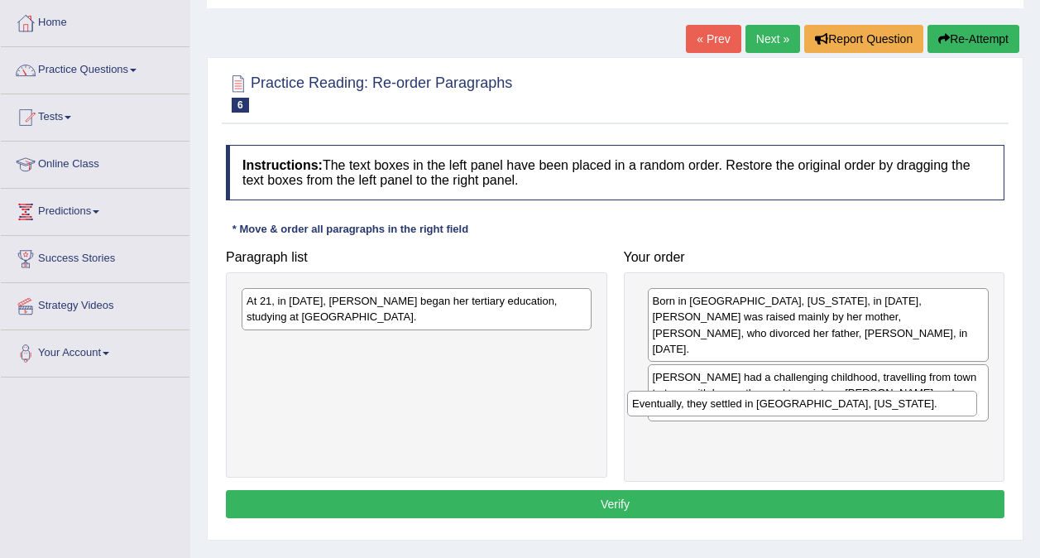
drag, startPoint x: 491, startPoint y: 300, endPoint x: 876, endPoint y: 402, distance: 399.0
click at [876, 402] on div "Eventually, they settled in [GEOGRAPHIC_DATA], [US_STATE]." at bounding box center [802, 404] width 350 height 26
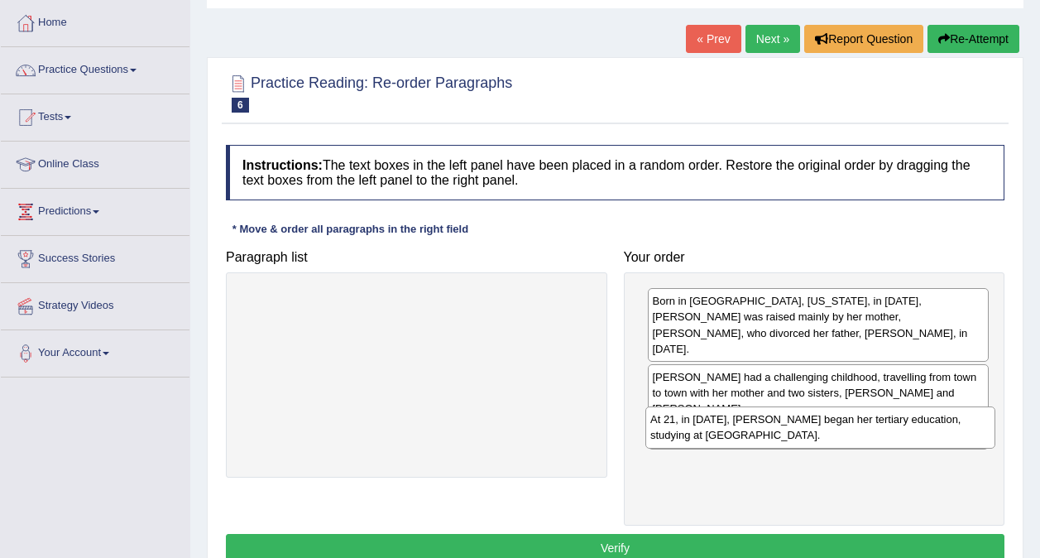
drag, startPoint x: 516, startPoint y: 323, endPoint x: 920, endPoint y: 443, distance: 421.4
click at [920, 443] on div "At 21, in [DATE], [PERSON_NAME] began her tertiary education, studying at [GEOG…" at bounding box center [820, 426] width 350 height 41
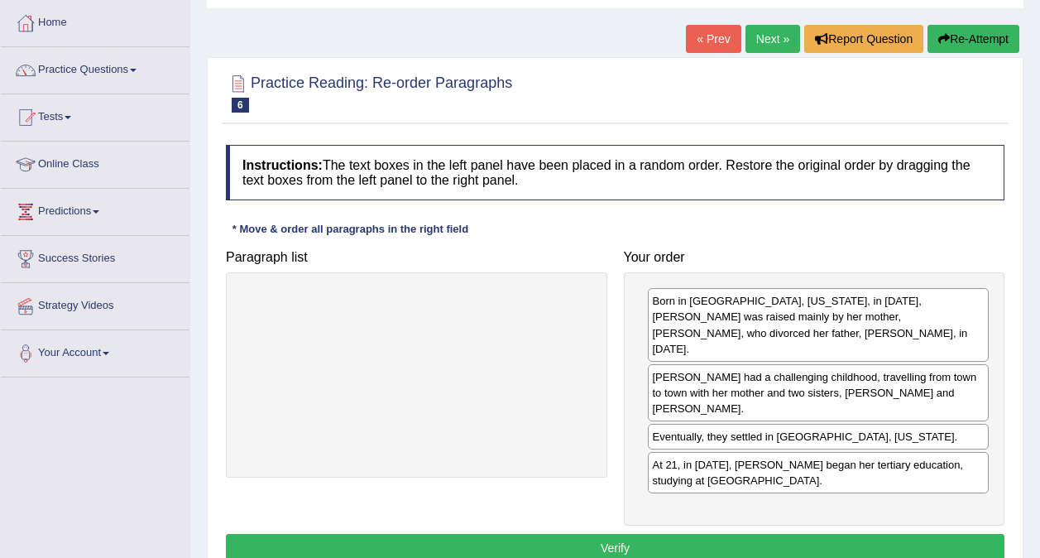
click at [812, 534] on button "Verify" at bounding box center [615, 548] width 779 height 28
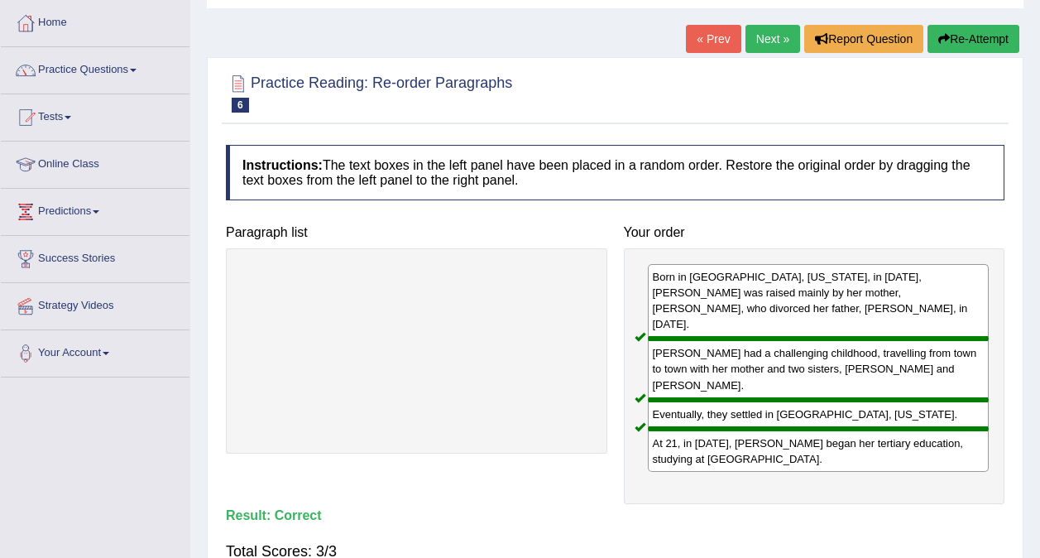
click at [769, 32] on link "Next »" at bounding box center [772, 39] width 55 height 28
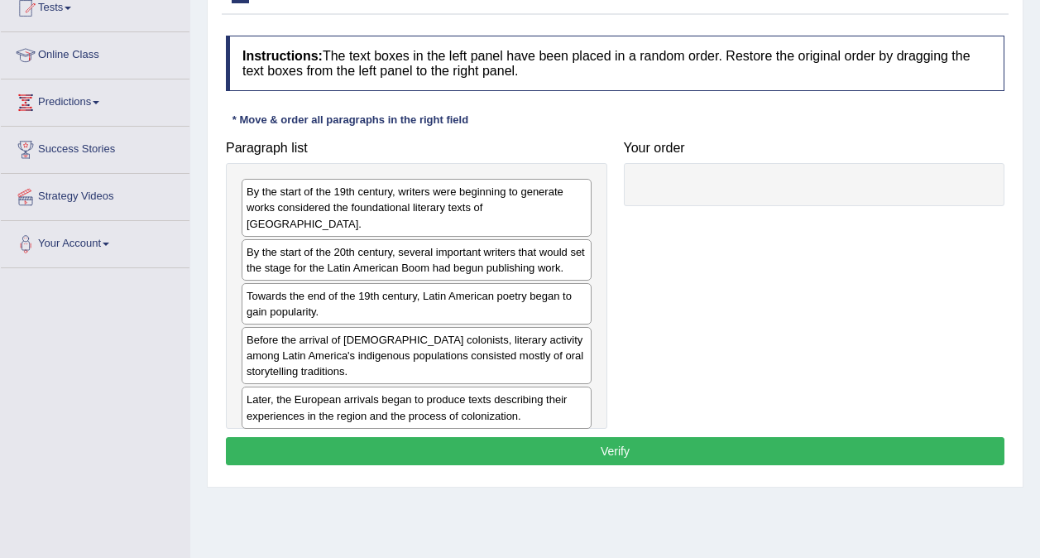
scroll to position [146, 0]
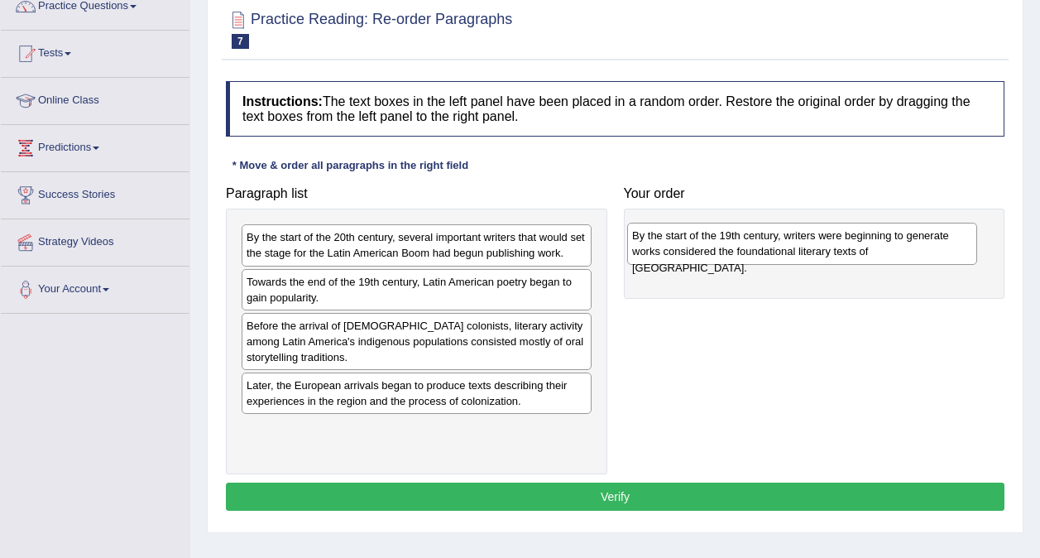
drag, startPoint x: 453, startPoint y: 228, endPoint x: 834, endPoint y: 220, distance: 381.5
click at [834, 223] on div "By the start of the 19th century, writers were beginning to generate works cons…" at bounding box center [802, 243] width 350 height 41
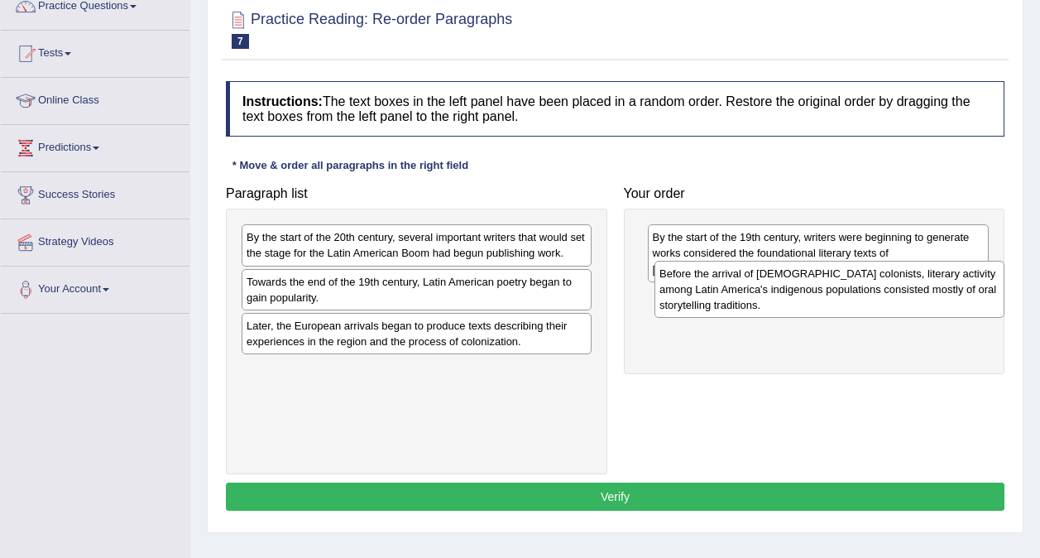
drag, startPoint x: 522, startPoint y: 352, endPoint x: 935, endPoint y: 300, distance: 416.1
click at [935, 300] on div "Before the arrival of [DEMOGRAPHIC_DATA] colonists, literary activity among Lat…" at bounding box center [829, 289] width 350 height 57
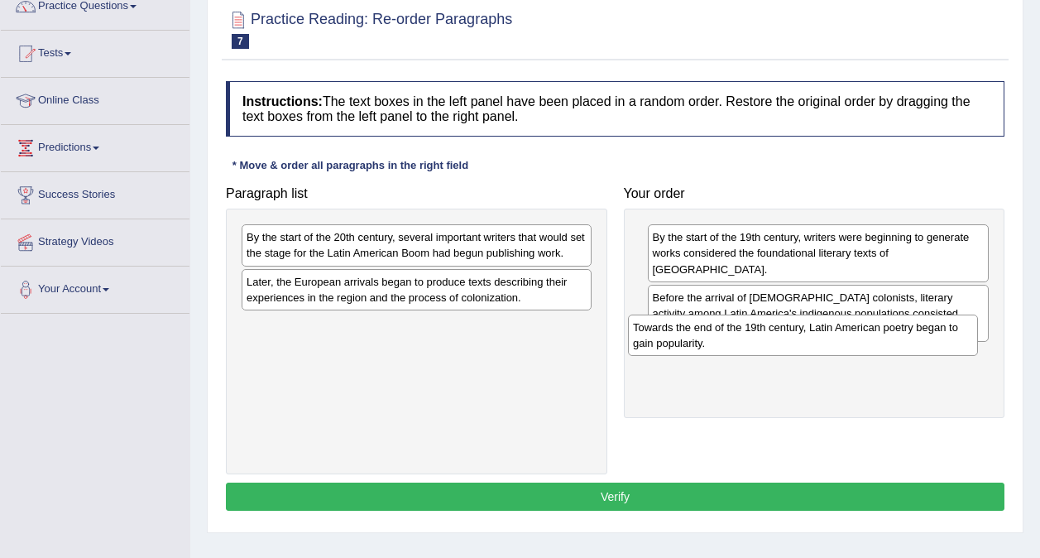
drag, startPoint x: 510, startPoint y: 272, endPoint x: 896, endPoint y: 318, distance: 389.1
click at [896, 318] on div "Towards the end of the 19th century, Latin American poetry began to gain popula…" at bounding box center [803, 334] width 350 height 41
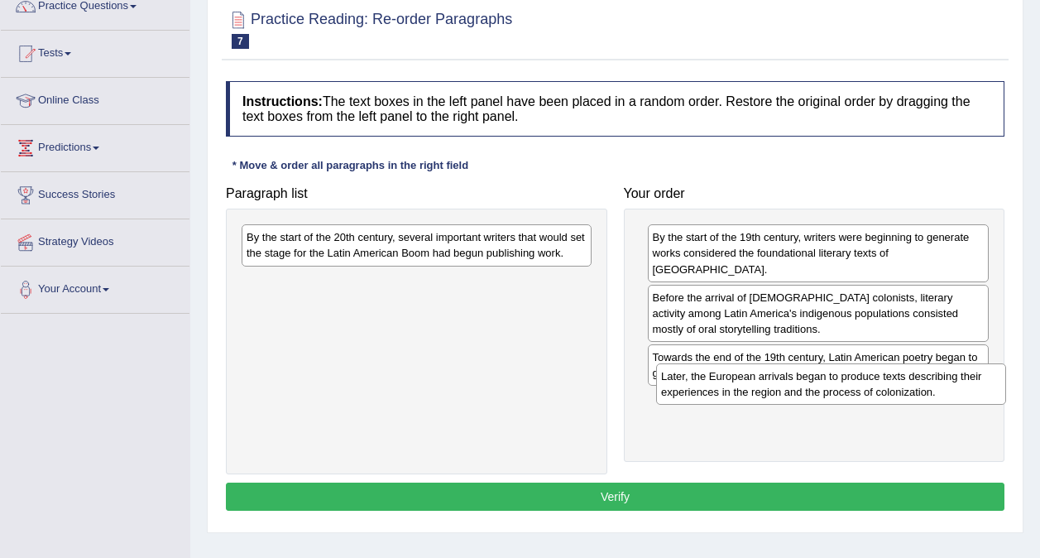
drag, startPoint x: 539, startPoint y: 293, endPoint x: 955, endPoint y: 387, distance: 426.7
click at [955, 387] on div "Later, the European arrivals began to produce texts describing their experience…" at bounding box center [831, 383] width 350 height 41
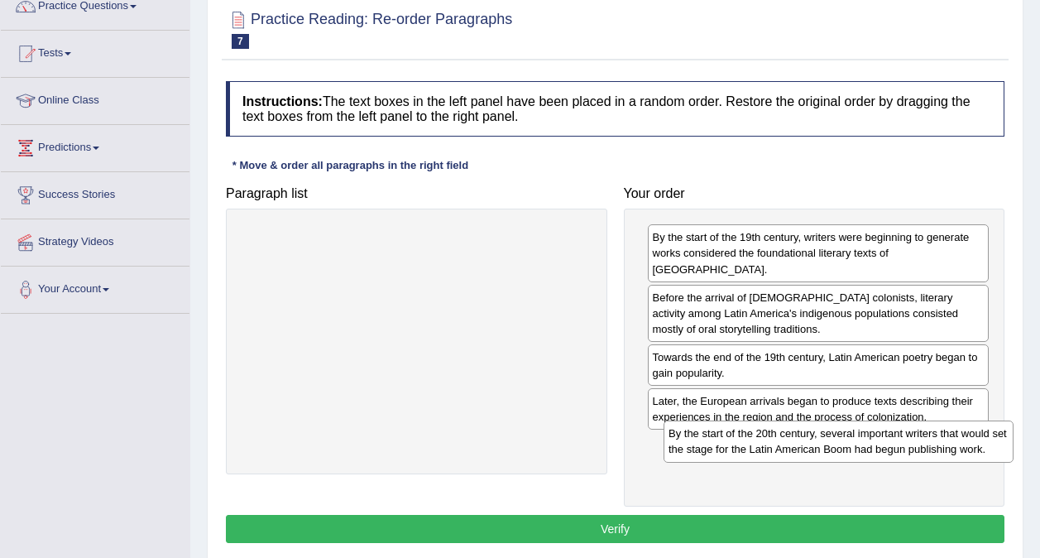
drag, startPoint x: 486, startPoint y: 252, endPoint x: 906, endPoint y: 448, distance: 463.8
click at [906, 448] on div "By the start of the 20th century, several important writers that would set the …" at bounding box center [839, 440] width 350 height 41
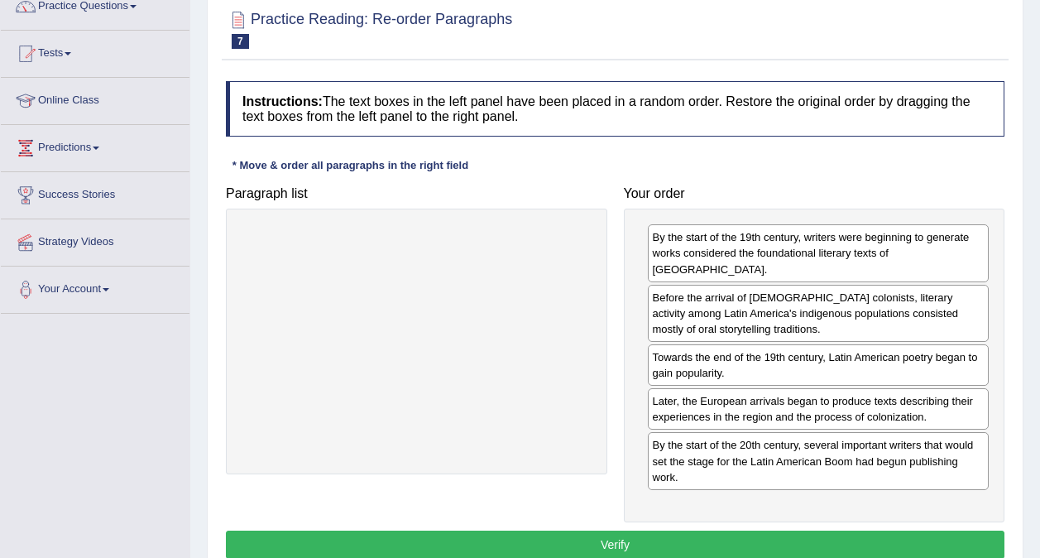
click at [592, 533] on button "Verify" at bounding box center [615, 544] width 779 height 28
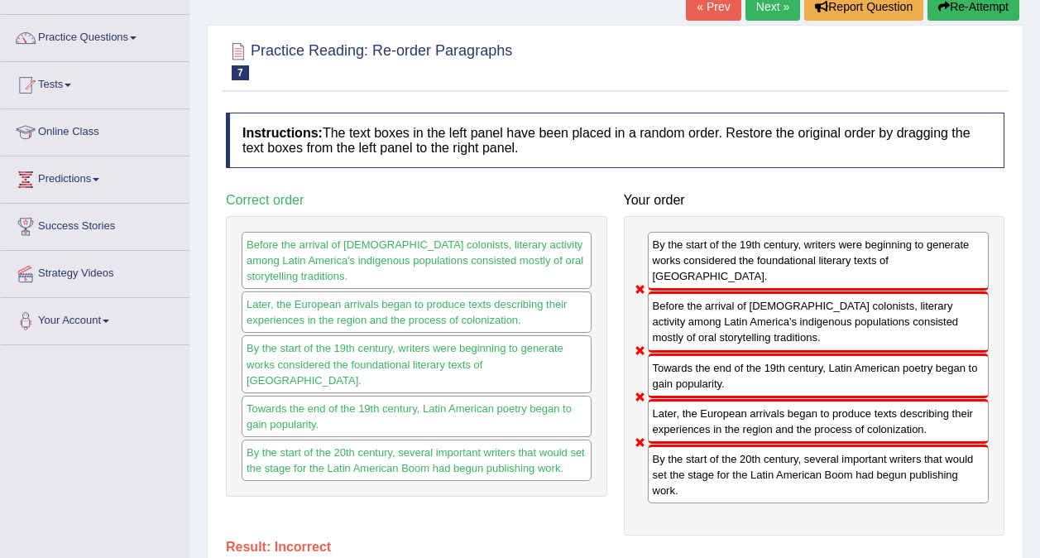
scroll to position [113, 0]
click at [771, 10] on link "Next »" at bounding box center [772, 7] width 55 height 28
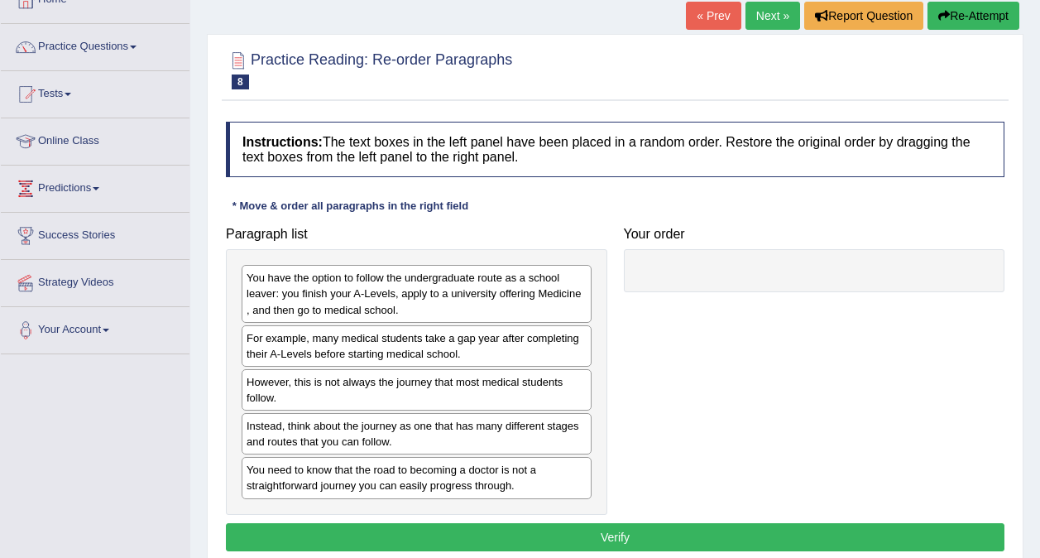
scroll to position [132, 0]
